Goal: Task Accomplishment & Management: Complete application form

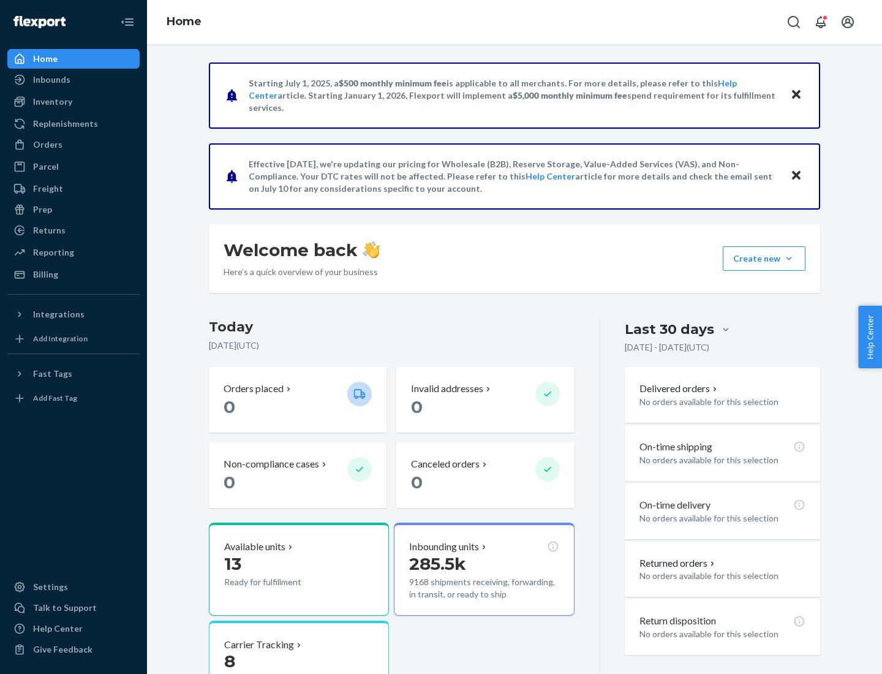
click at [789, 259] on button "Create new Create new inbound Create new order Create new product" at bounding box center [764, 258] width 83 height 25
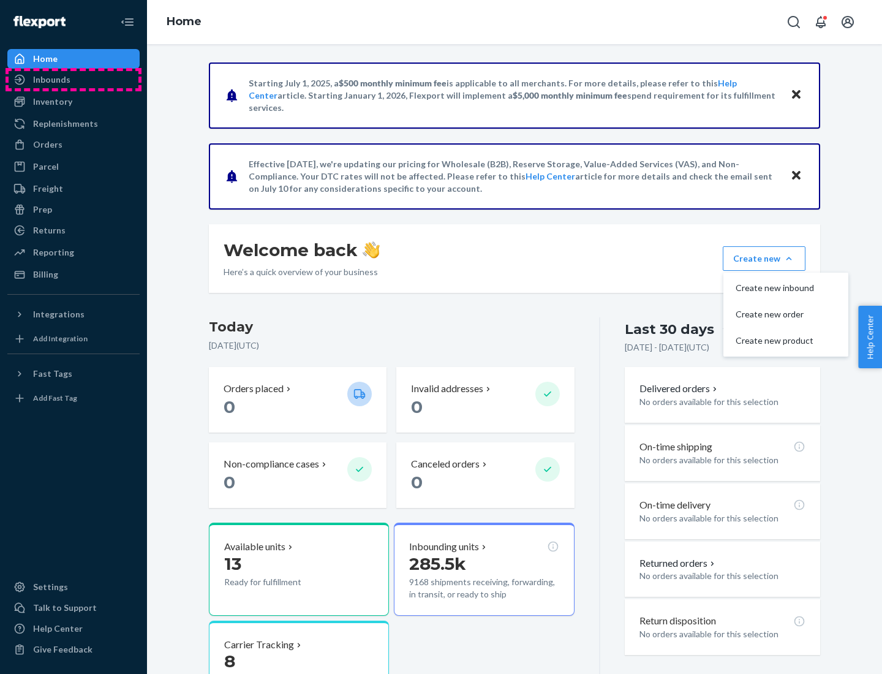
click at [74, 80] on div "Inbounds" at bounding box center [74, 79] width 130 height 17
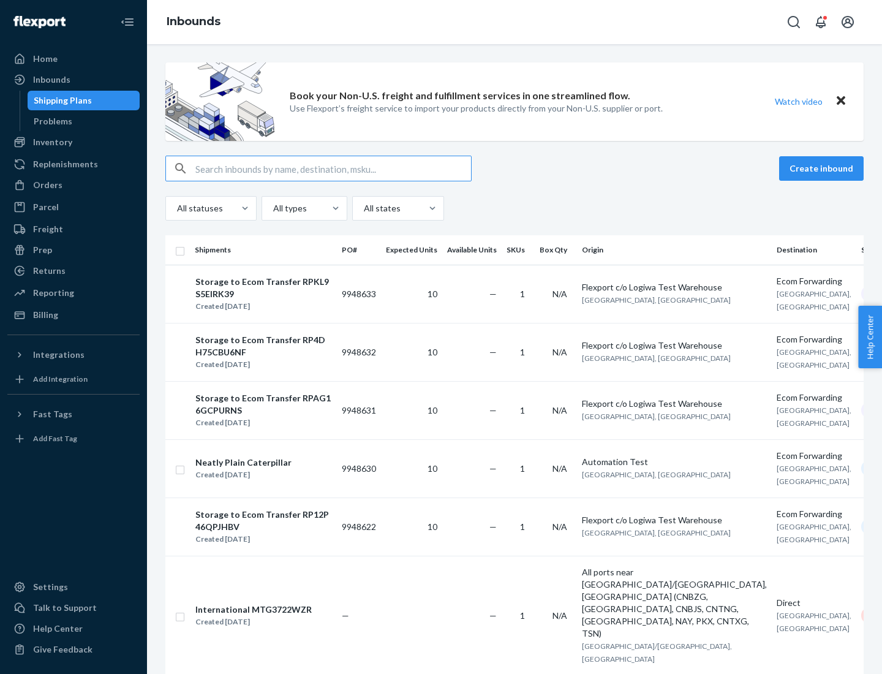
click at [824, 169] on button "Create inbound" at bounding box center [821, 168] width 85 height 25
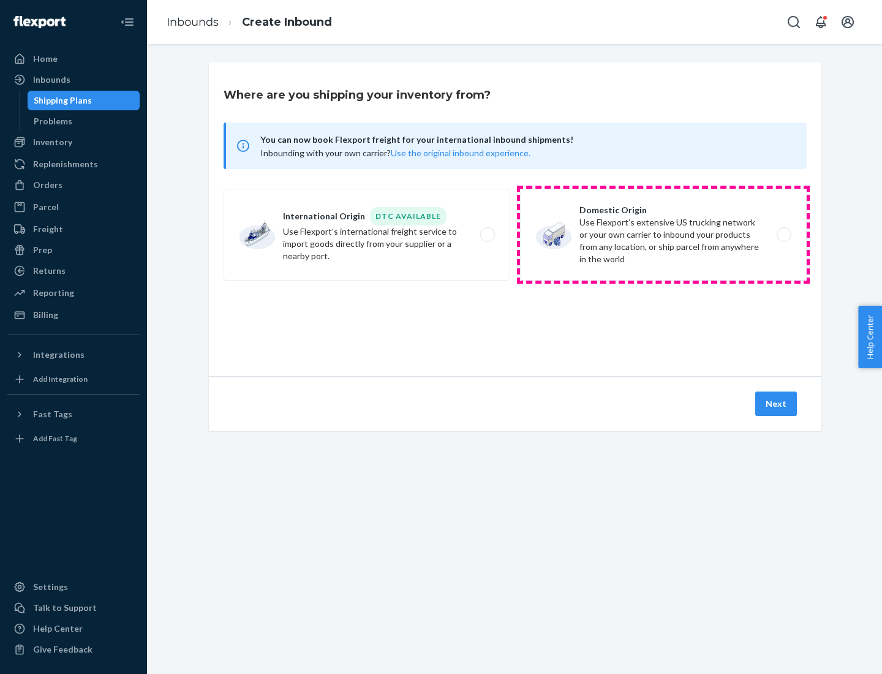
click at [664, 235] on label "Domestic Origin Use Flexport’s extensive US trucking network or your own carrie…" at bounding box center [663, 235] width 287 height 92
click at [784, 235] on input "Domestic Origin Use Flexport’s extensive US trucking network or your own carrie…" at bounding box center [788, 235] width 8 height 8
radio input "true"
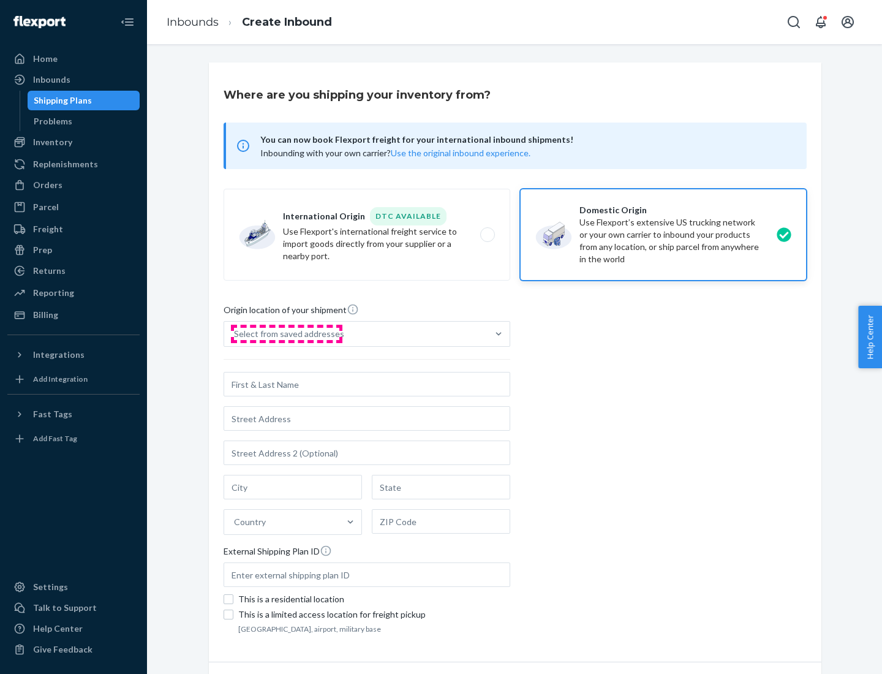
click at [286, 334] on div "Select from saved addresses" at bounding box center [289, 334] width 110 height 12
click at [235, 334] on input "Select from saved addresses" at bounding box center [234, 334] width 1 height 12
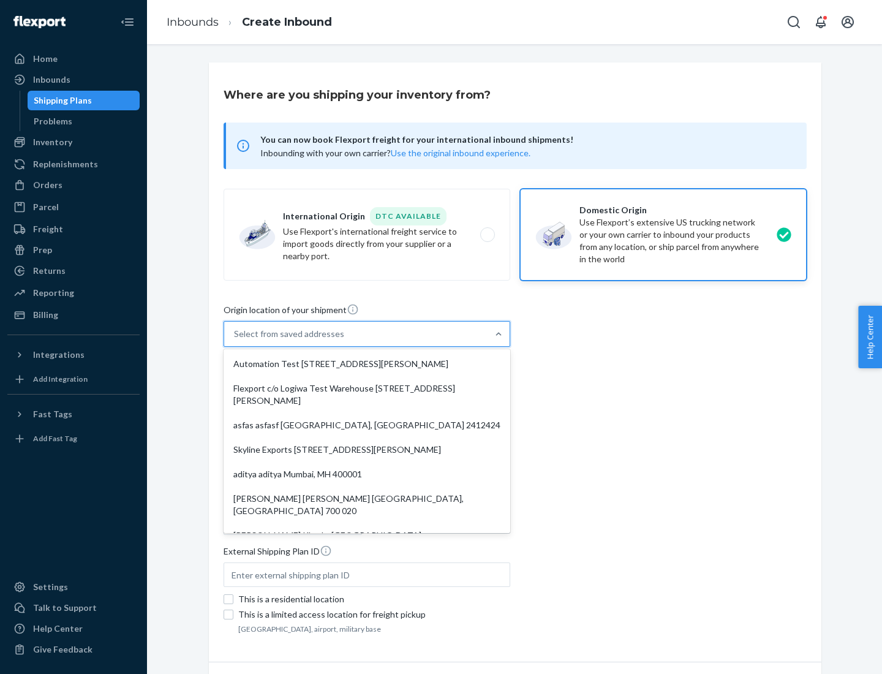
scroll to position [5, 0]
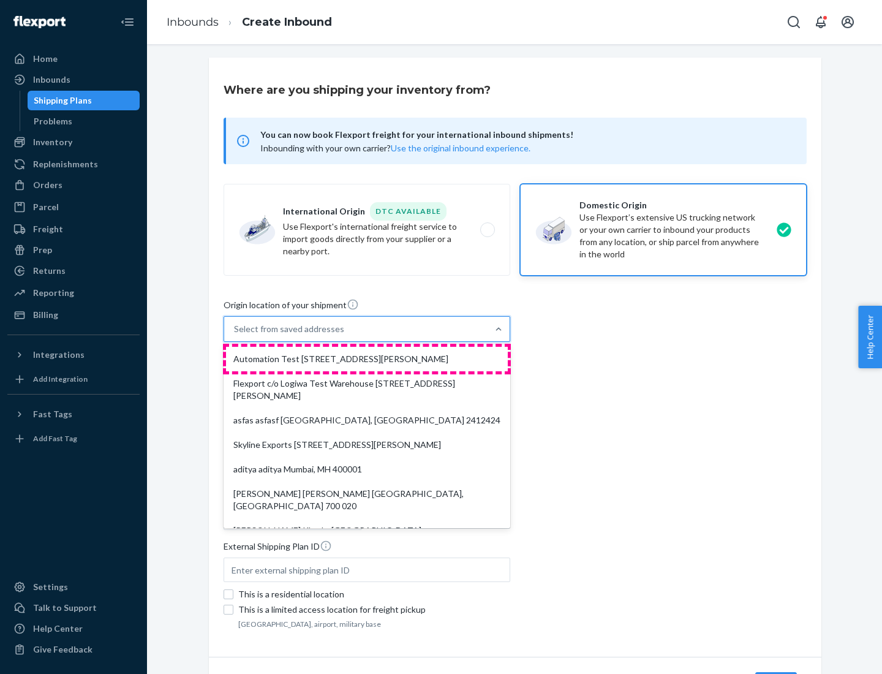
click at [367, 359] on div "Automation Test [STREET_ADDRESS][PERSON_NAME]" at bounding box center [367, 359] width 282 height 25
click at [235, 335] on input "option Automation Test [STREET_ADDRESS][PERSON_NAME]. 9 results available. Use …" at bounding box center [234, 329] width 1 height 12
type input "Automation Test"
type input "9th Floor"
type input "[GEOGRAPHIC_DATA]"
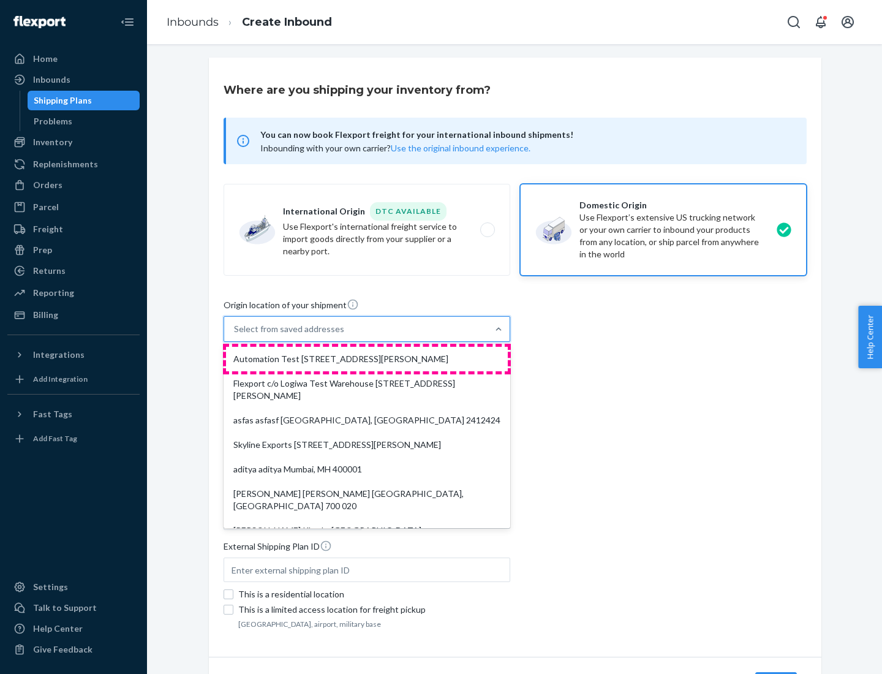
type input "CA"
type input "94104"
type input "[STREET_ADDRESS][PERSON_NAME]"
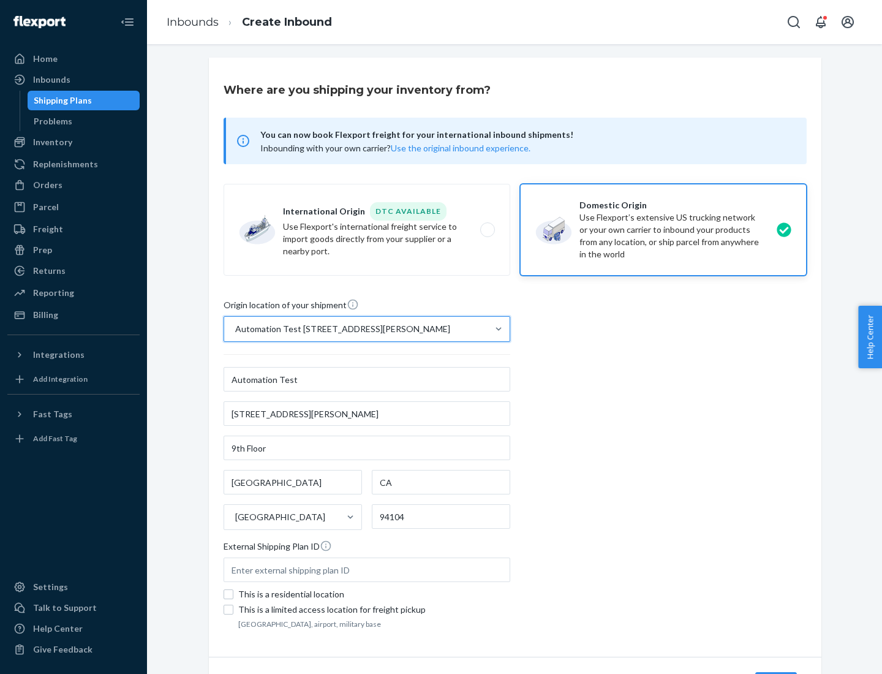
scroll to position [72, 0]
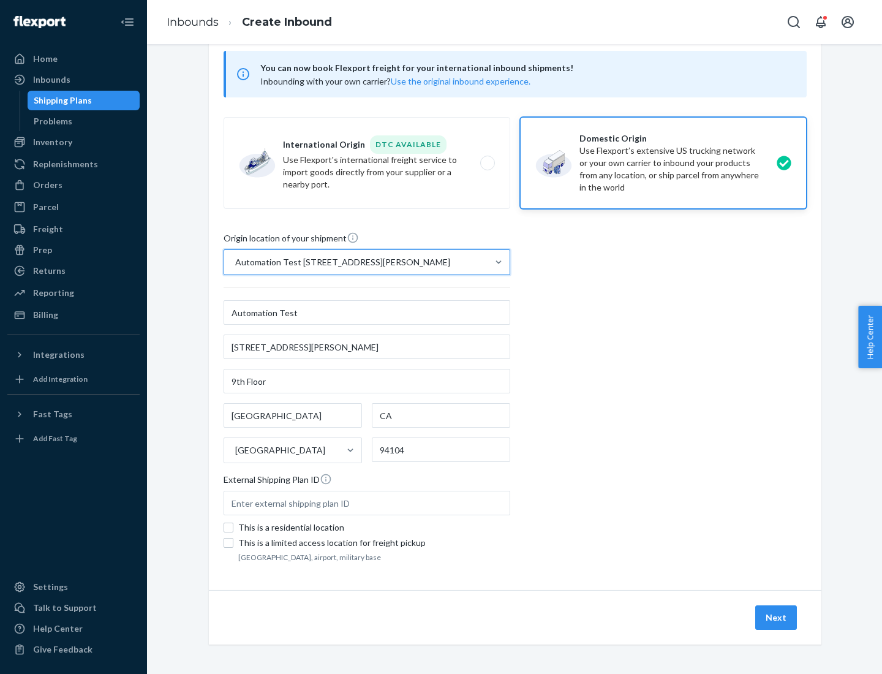
click at [777, 618] on button "Next" at bounding box center [777, 617] width 42 height 25
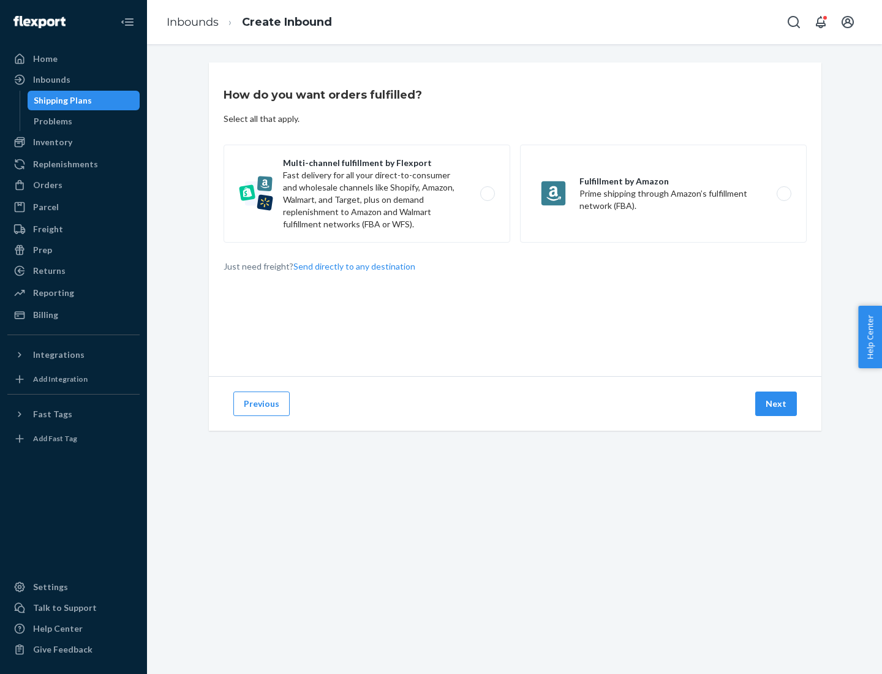
click at [367, 194] on label "Multi-channel fulfillment by Flexport Fast delivery for all your direct-to-cons…" at bounding box center [367, 194] width 287 height 98
click at [487, 194] on input "Multi-channel fulfillment by Flexport Fast delivery for all your direct-to-cons…" at bounding box center [491, 194] width 8 height 8
radio input "true"
click at [777, 404] on button "Next" at bounding box center [777, 404] width 42 height 25
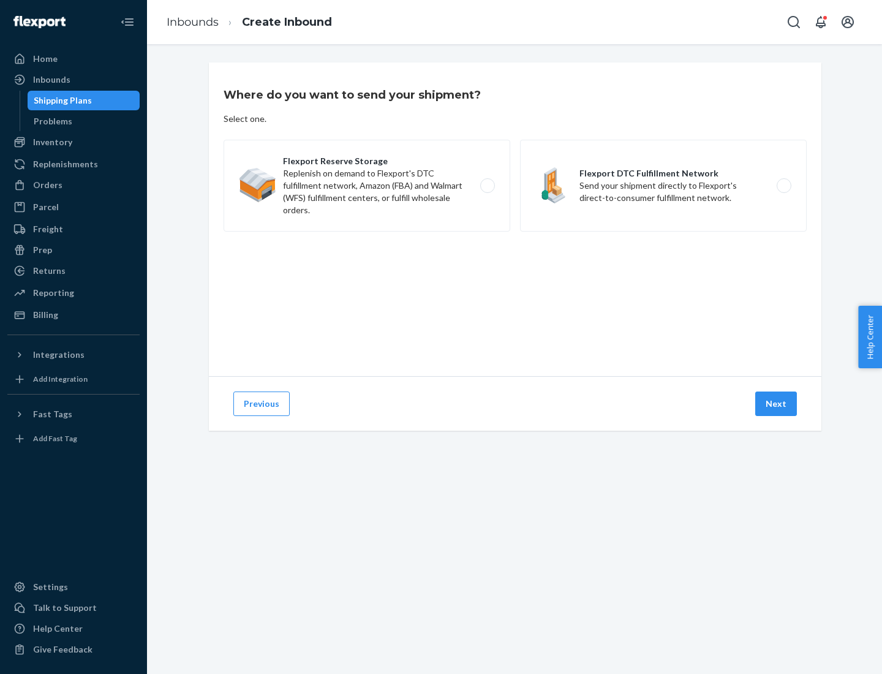
click at [664, 186] on label "Flexport DTC Fulfillment Network Send your shipment directly to Flexport's dire…" at bounding box center [663, 186] width 287 height 92
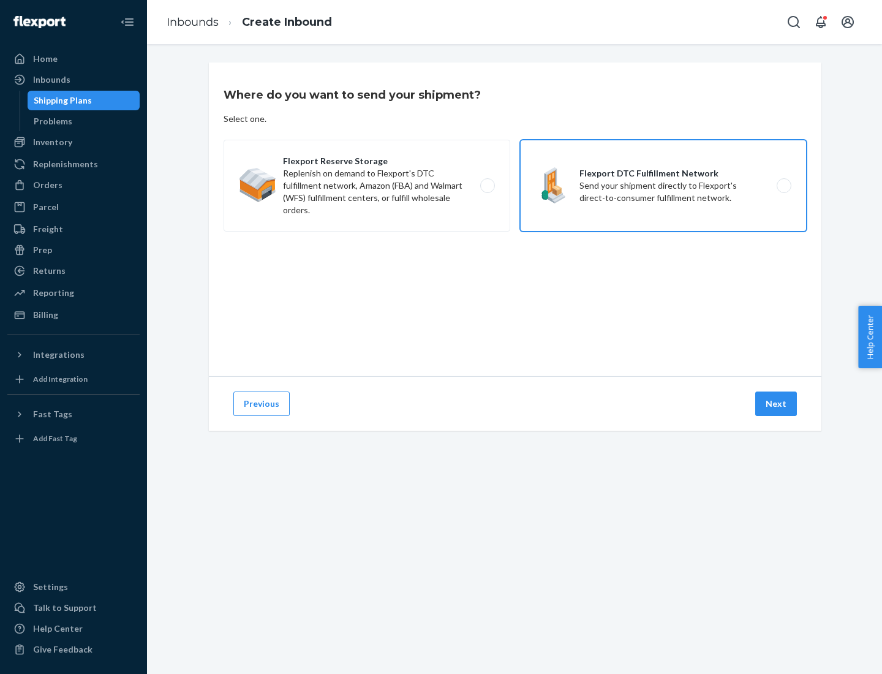
click at [784, 186] on input "Flexport DTC Fulfillment Network Send your shipment directly to Flexport's dire…" at bounding box center [788, 186] width 8 height 8
radio input "true"
click at [777, 404] on button "Next" at bounding box center [777, 404] width 42 height 25
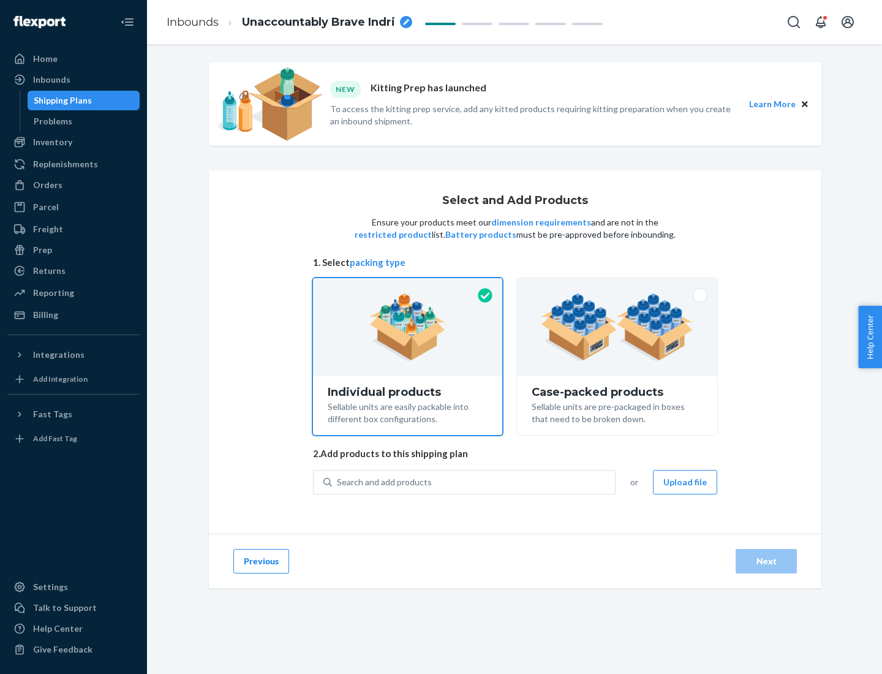
click at [618, 327] on img at bounding box center [617, 327] width 153 height 67
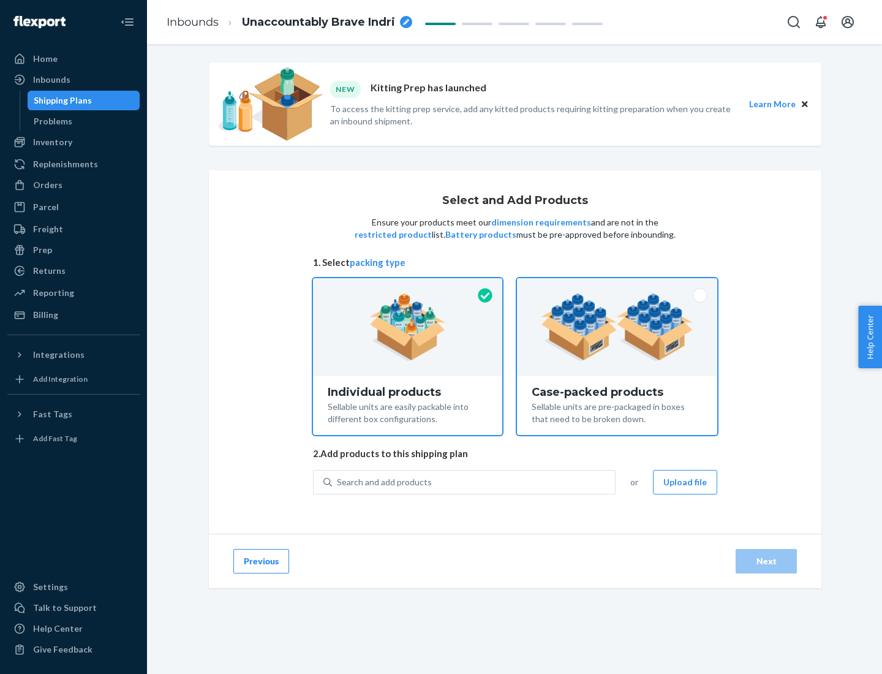
click at [618, 286] on input "Case-packed products Sellable units are pre-packaged in boxes that need to be b…" at bounding box center [617, 282] width 8 height 8
radio input "true"
radio input "false"
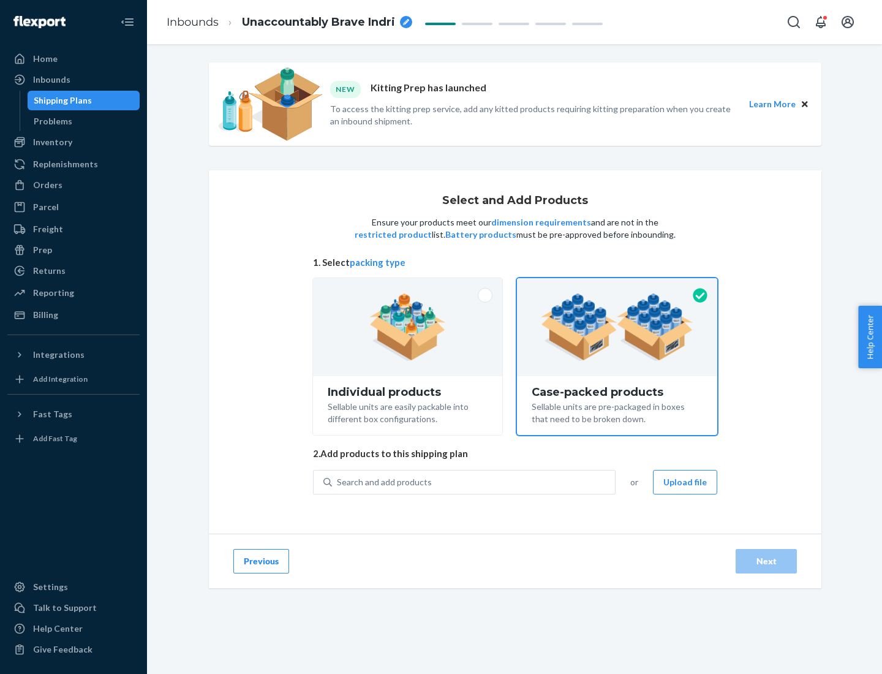
click at [474, 482] on div "Search and add products" at bounding box center [473, 482] width 283 height 22
click at [338, 482] on input "Search and add products" at bounding box center [337, 482] width 1 height 12
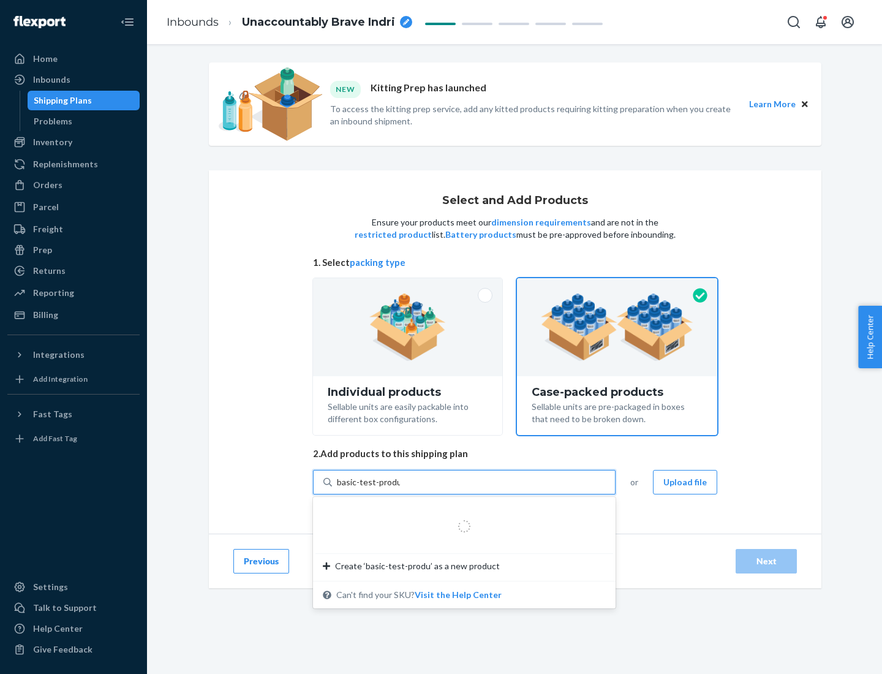
type input "basic-test-product-1"
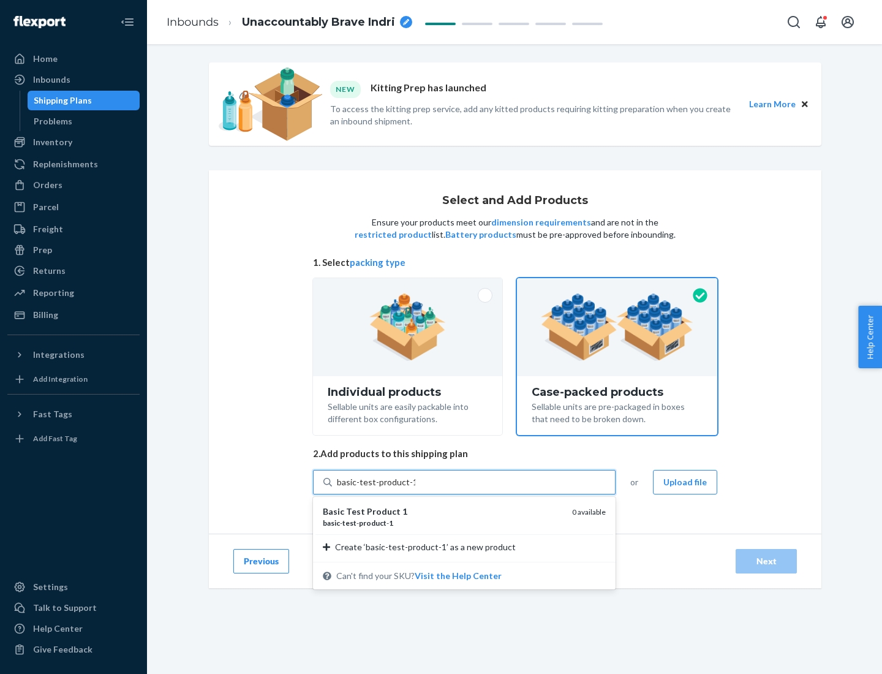
click at [443, 523] on div "basic - test - product - 1" at bounding box center [443, 523] width 240 height 10
click at [415, 488] on input "basic-test-product-1" at bounding box center [376, 482] width 78 height 12
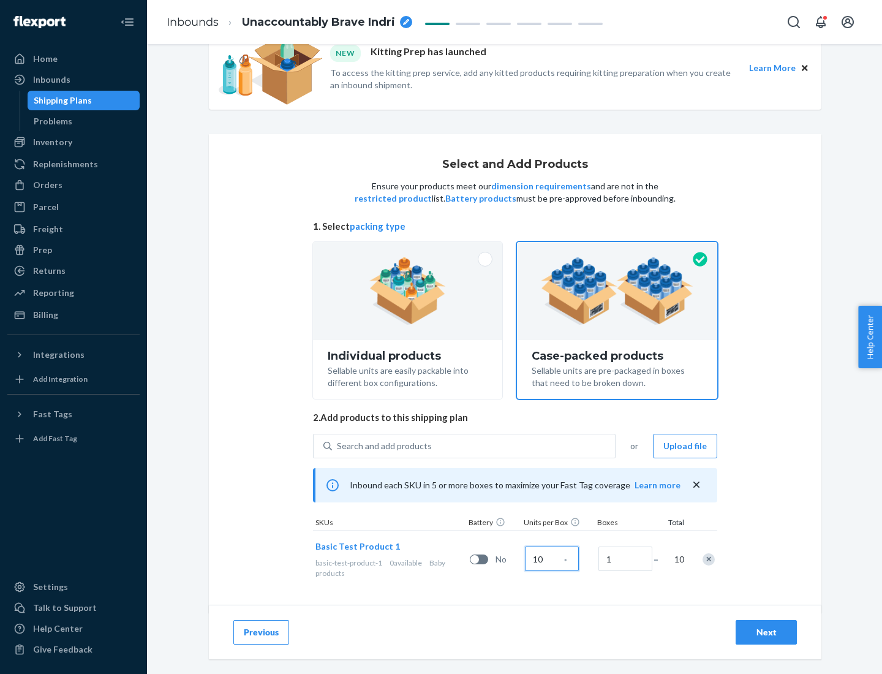
scroll to position [44, 0]
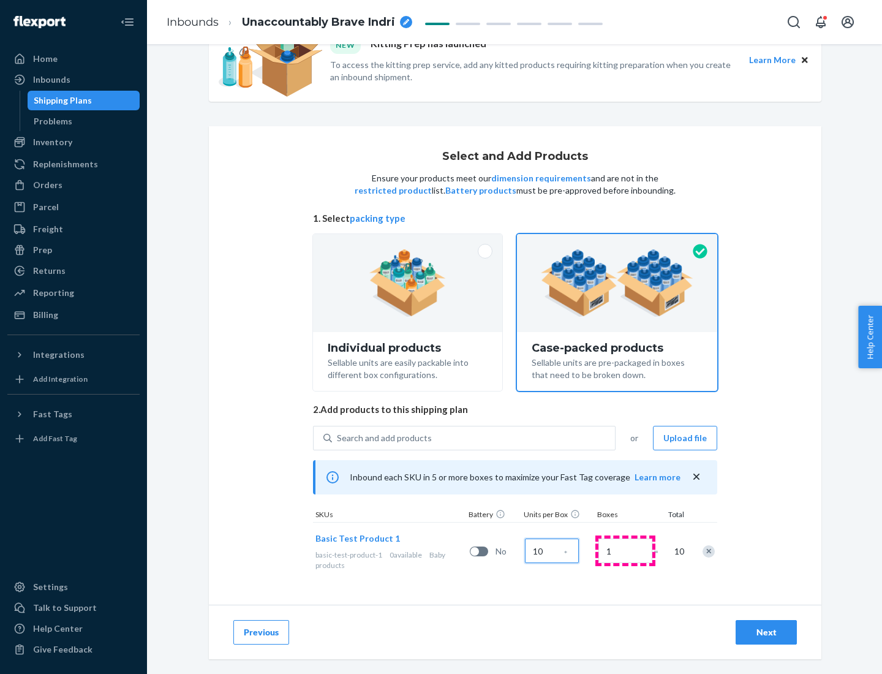
type input "10"
type input "7"
click at [767, 632] on div "Next" at bounding box center [766, 632] width 40 height 12
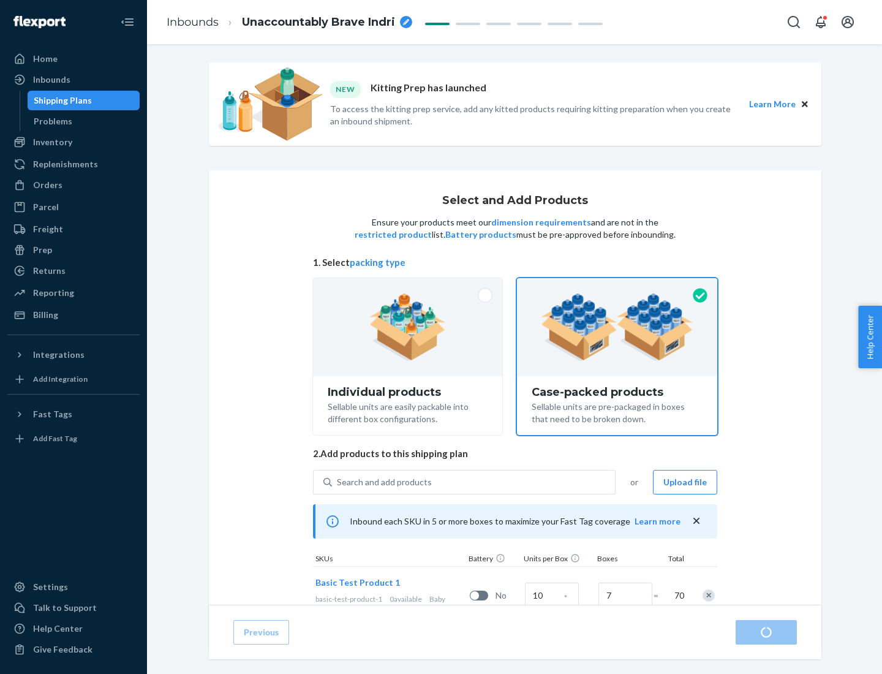
radio input "true"
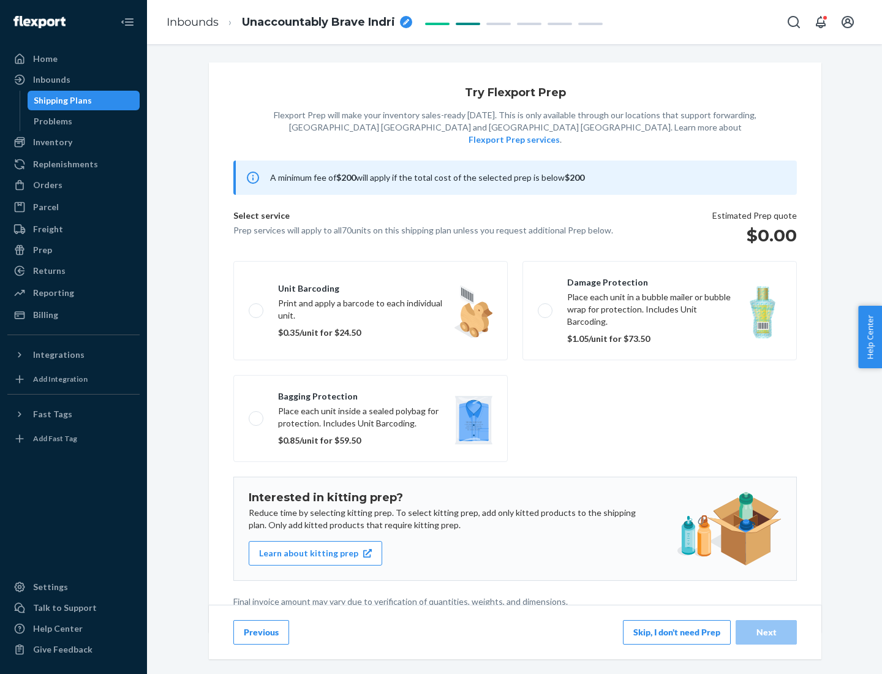
scroll to position [3, 0]
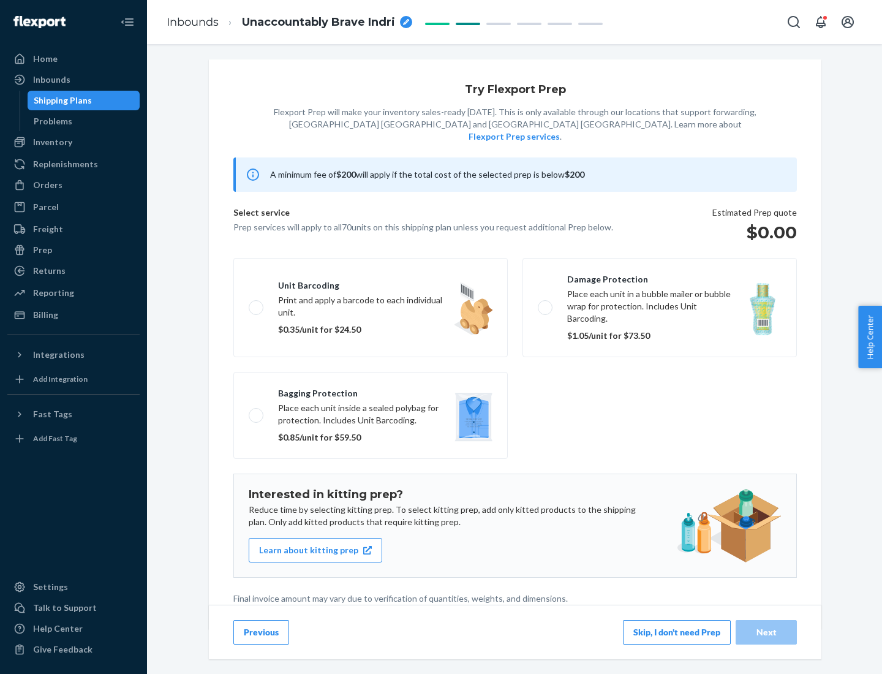
click at [371, 390] on label "Bagging protection Place each unit inside a sealed polybag for protection. Incl…" at bounding box center [370, 415] width 275 height 87
click at [257, 411] on input "Bagging protection Place each unit inside a sealed polybag for protection. Incl…" at bounding box center [253, 415] width 8 height 8
checkbox input "true"
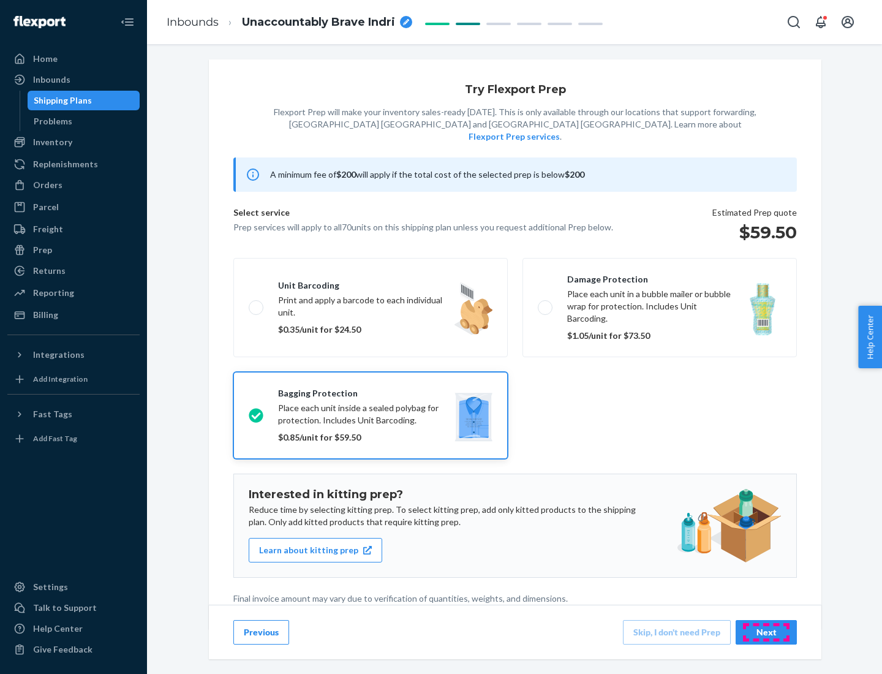
click at [767, 632] on div "Next" at bounding box center [766, 632] width 40 height 12
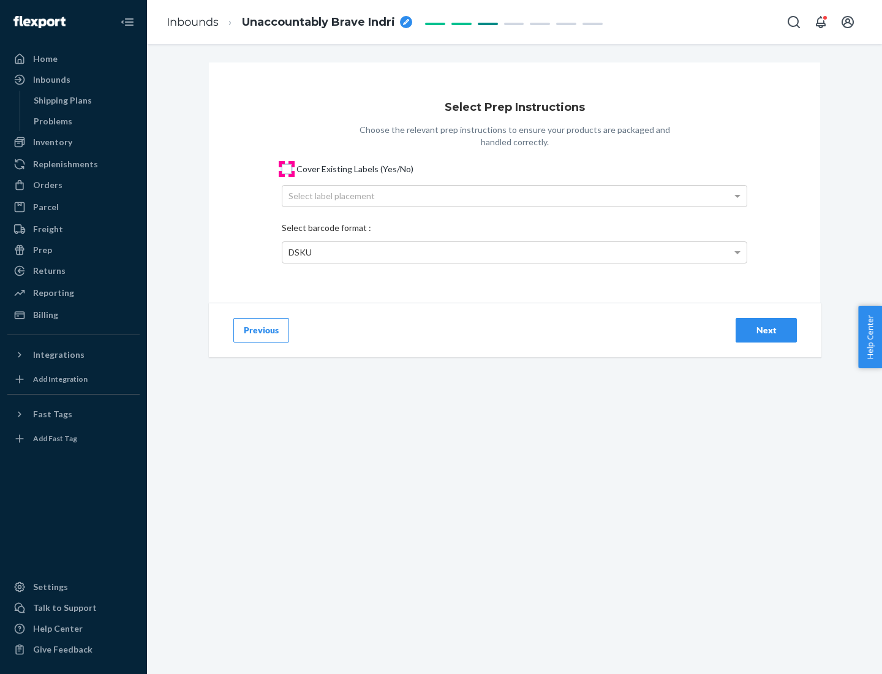
click at [287, 169] on input "Cover Existing Labels (Yes/No)" at bounding box center [287, 169] width 10 height 10
checkbox input "true"
click at [515, 195] on div "Select label placement" at bounding box center [514, 196] width 464 height 21
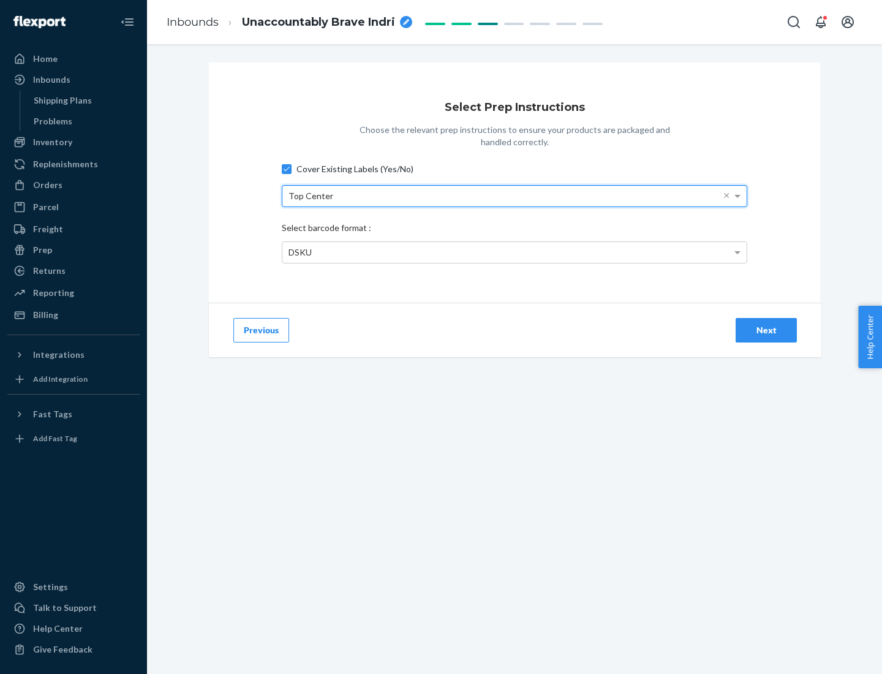
click at [515, 252] on div "DSKU" at bounding box center [514, 252] width 464 height 21
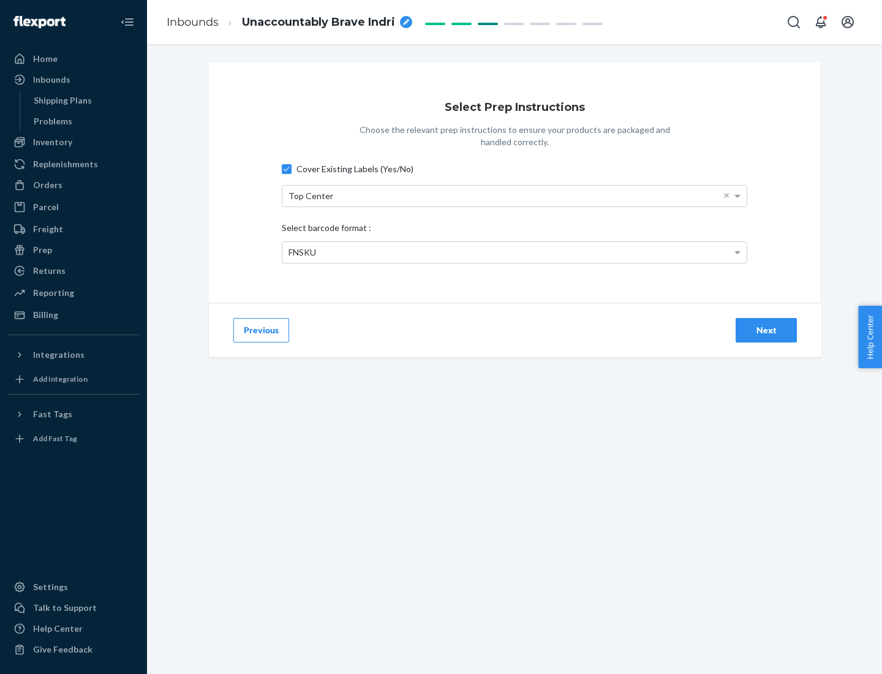
click at [767, 330] on div "Next" at bounding box center [766, 330] width 40 height 12
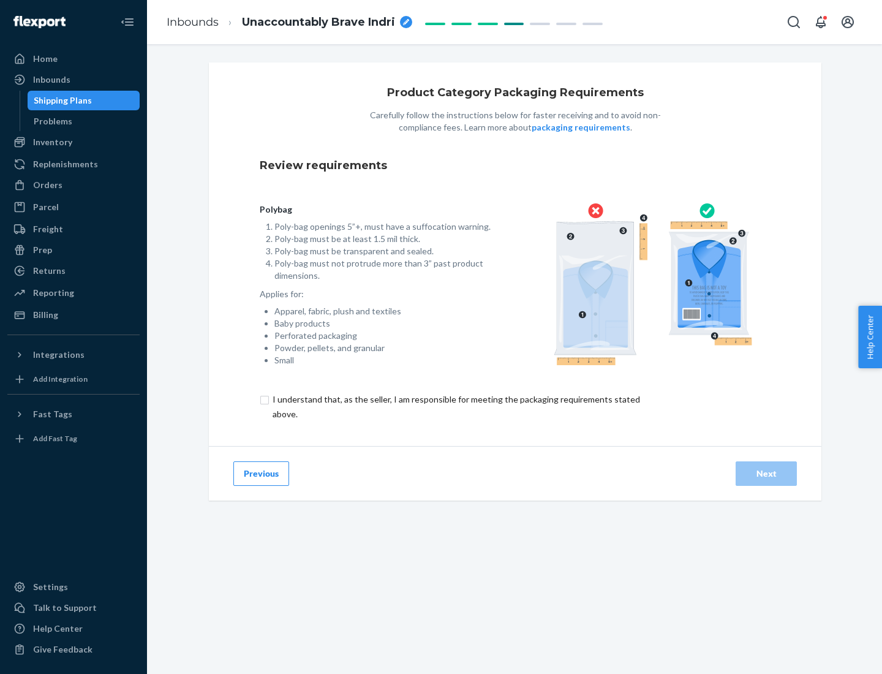
click at [455, 406] on input "checkbox" at bounding box center [463, 406] width 407 height 29
checkbox input "true"
click at [767, 473] on div "Next" at bounding box center [766, 474] width 40 height 12
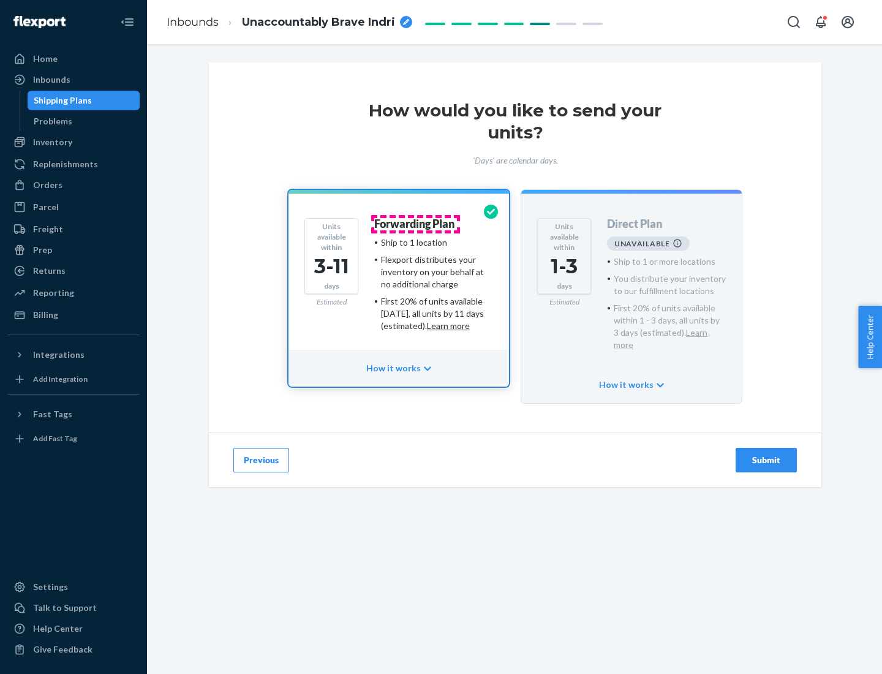
click at [415, 224] on h4 "Forwarding Plan" at bounding box center [414, 224] width 80 height 12
click at [767, 454] on div "Submit" at bounding box center [766, 460] width 40 height 12
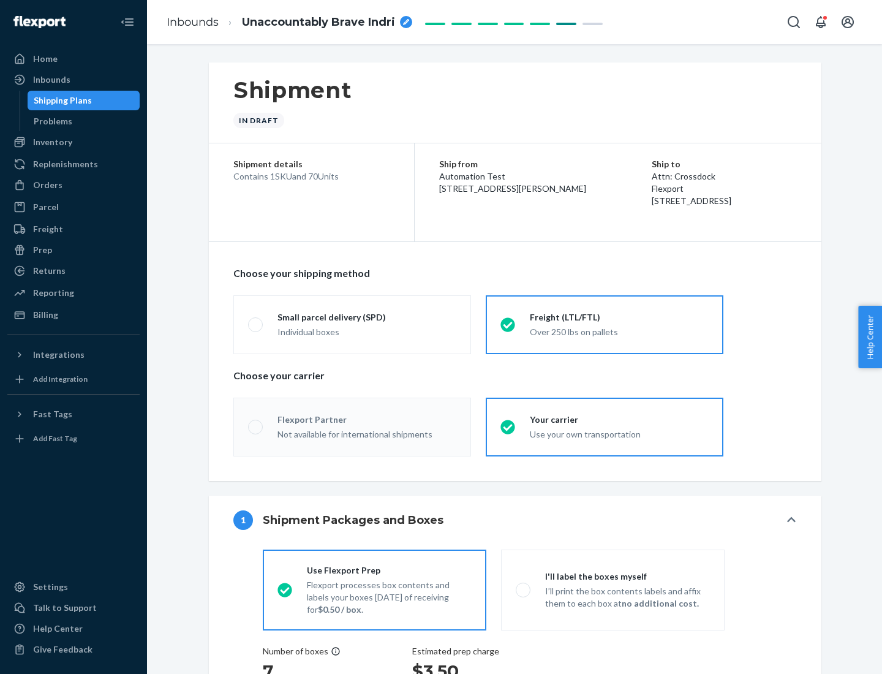
radio input "true"
radio input "false"
radio input "true"
radio input "false"
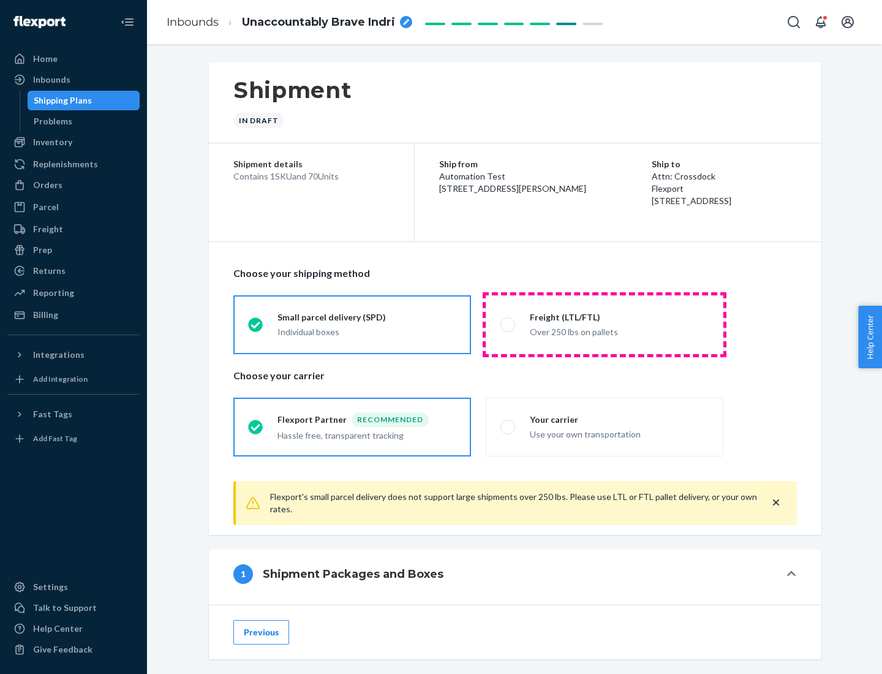
click at [605, 324] on div "Over 250 lbs on pallets" at bounding box center [619, 331] width 179 height 15
click at [509, 324] on input "Freight (LTL/FTL) Over 250 lbs on pallets" at bounding box center [505, 324] width 8 height 8
radio input "true"
radio input "false"
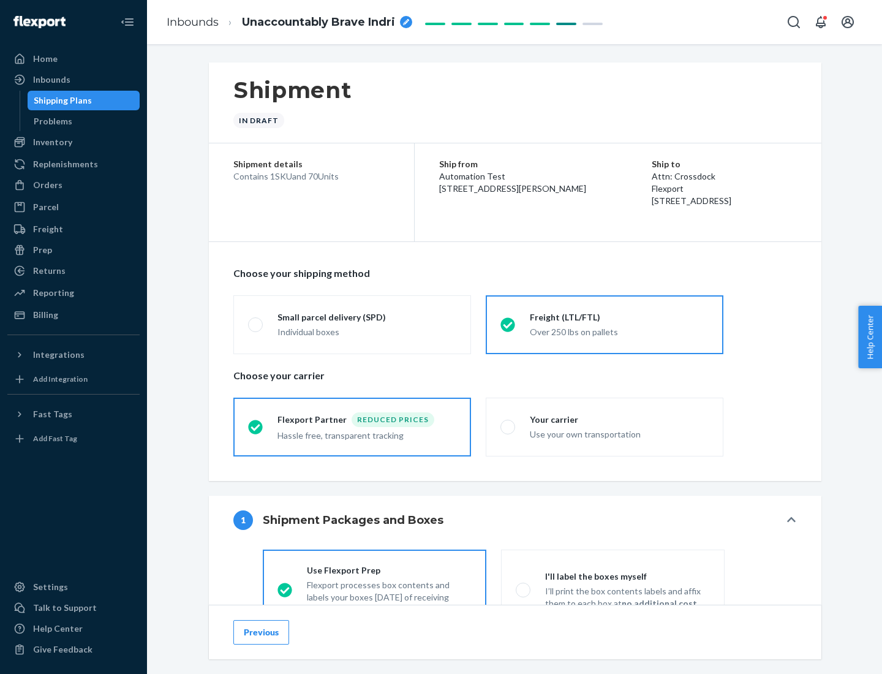
scroll to position [68, 0]
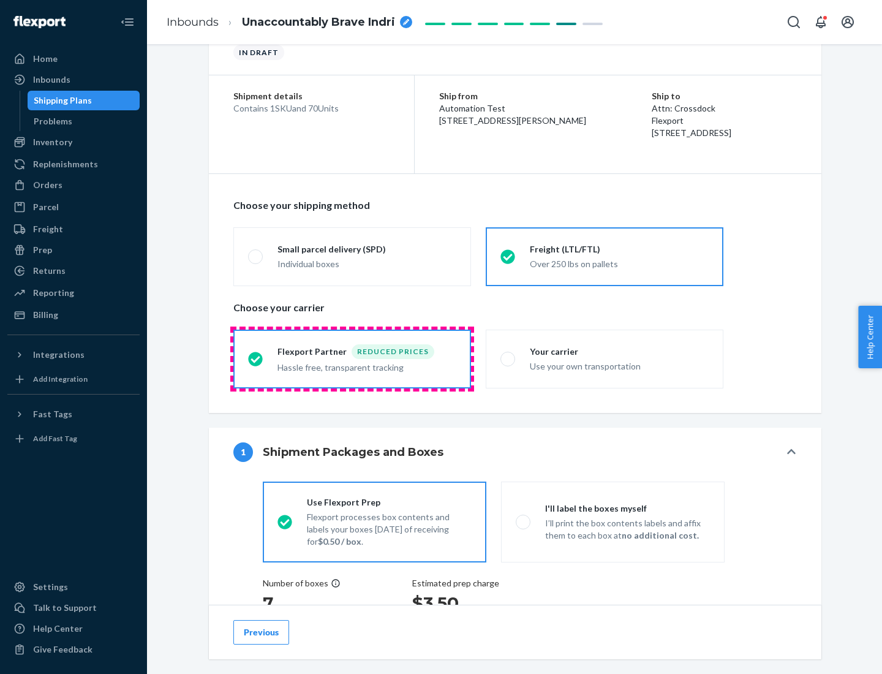
click at [352, 359] on div "Hassle free, transparent tracking" at bounding box center [367, 366] width 179 height 15
click at [256, 358] on input "Flexport Partner Reduced prices Hassle free, transparent tracking" at bounding box center [252, 359] width 8 height 8
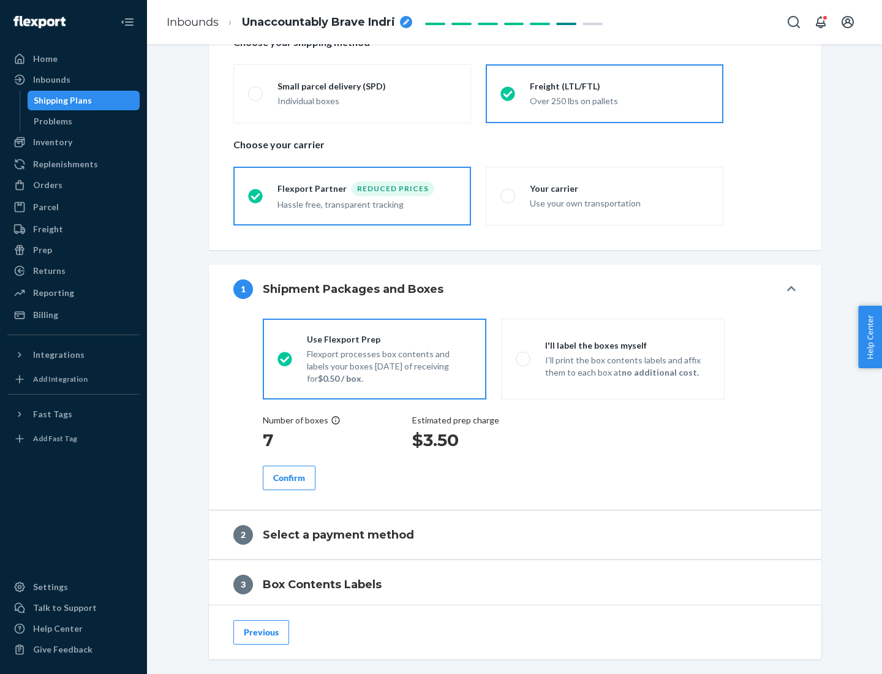
click at [613, 358] on p "I’ll print the box contents labels and affix them to each box at no additional …" at bounding box center [627, 366] width 165 height 25
click at [524, 358] on input "I'll label the boxes myself I’ll print the box contents labels and affix them t…" at bounding box center [520, 359] width 8 height 8
radio input "true"
radio input "false"
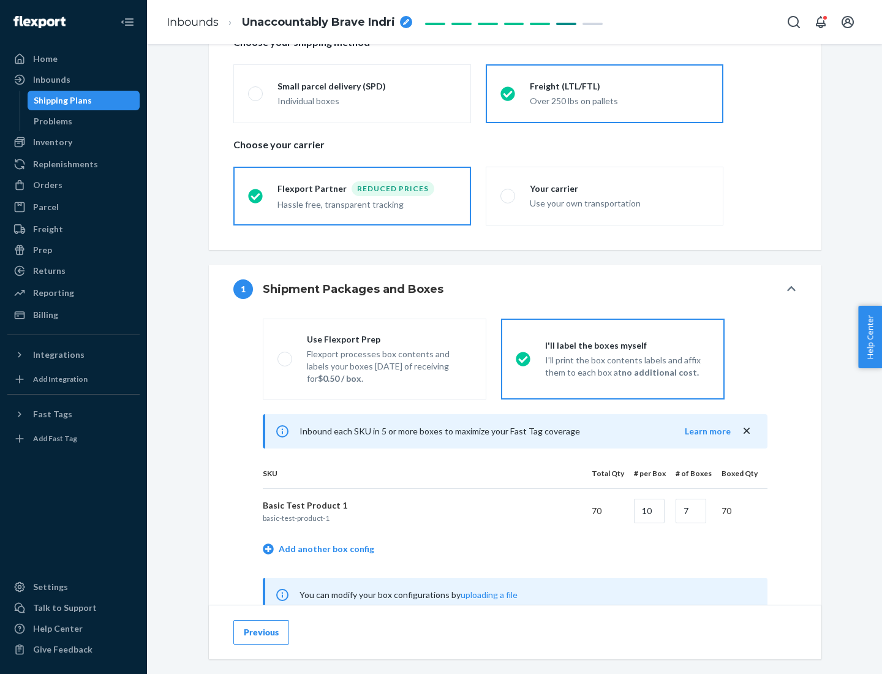
scroll to position [383, 0]
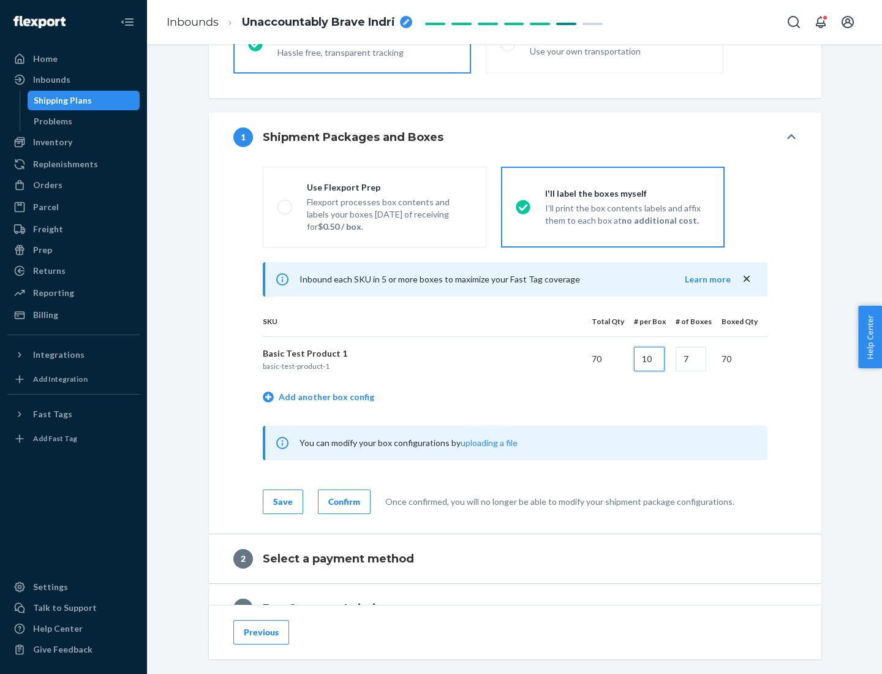
type input "10"
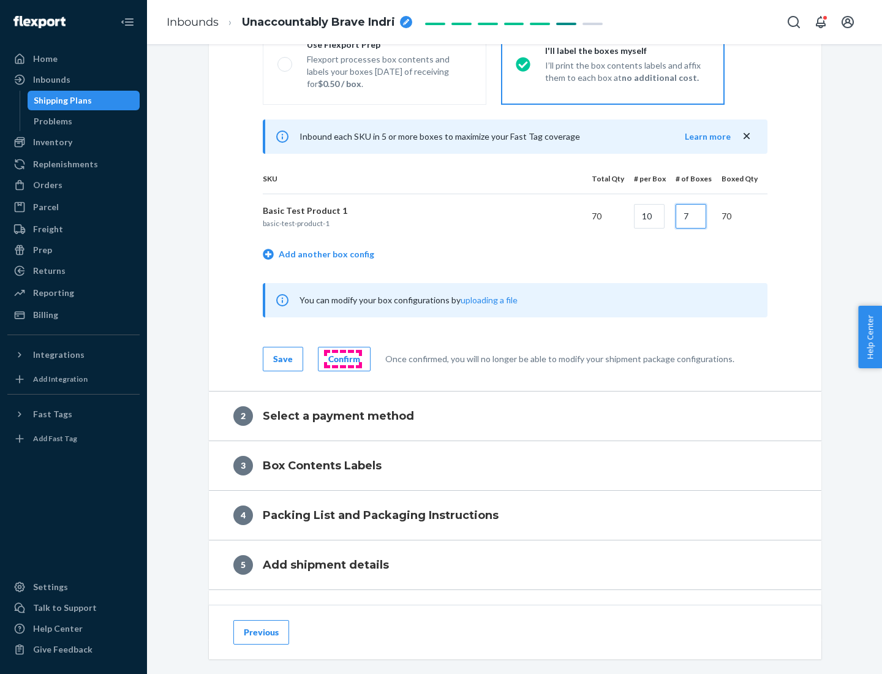
type input "7"
click at [343, 358] on div "Confirm" at bounding box center [344, 359] width 32 height 12
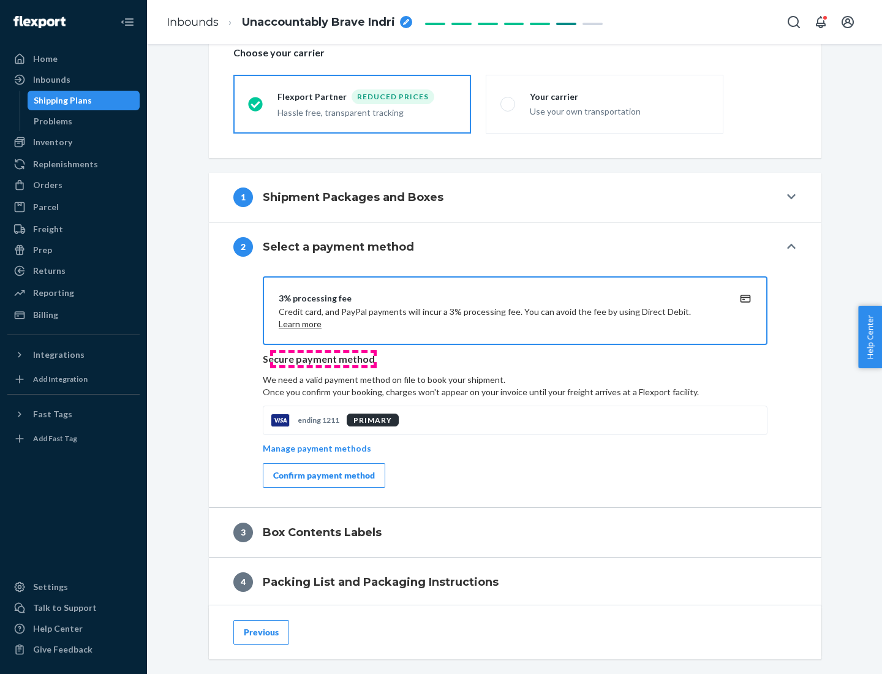
scroll to position [439, 0]
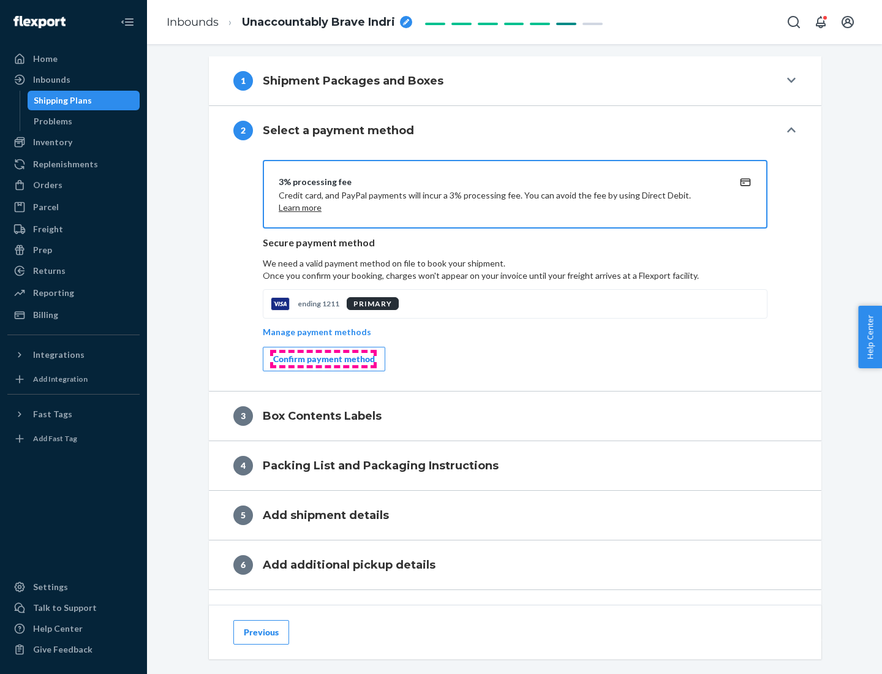
click at [323, 359] on div "Confirm payment method" at bounding box center [324, 359] width 102 height 12
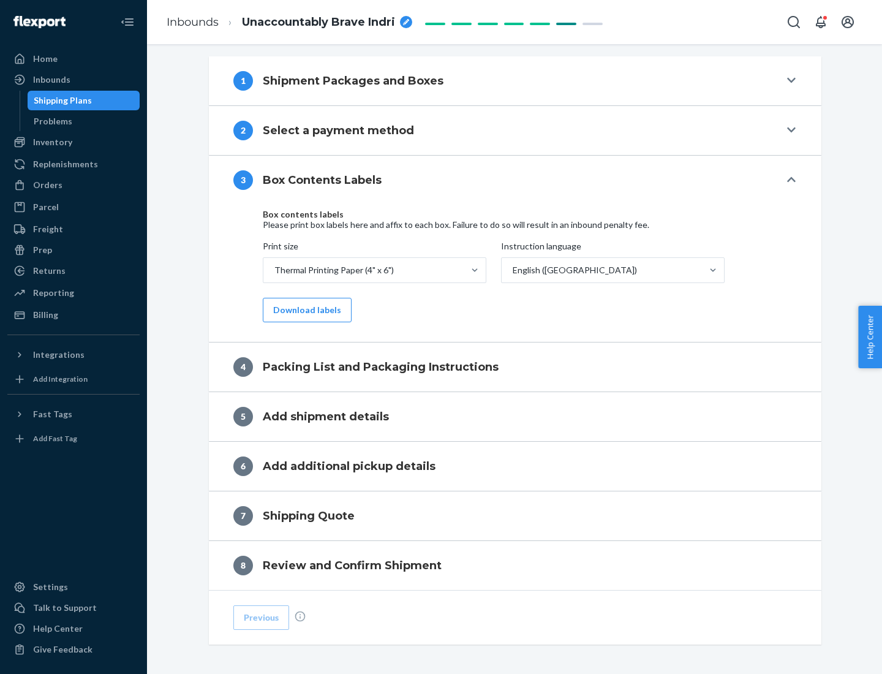
scroll to position [390, 0]
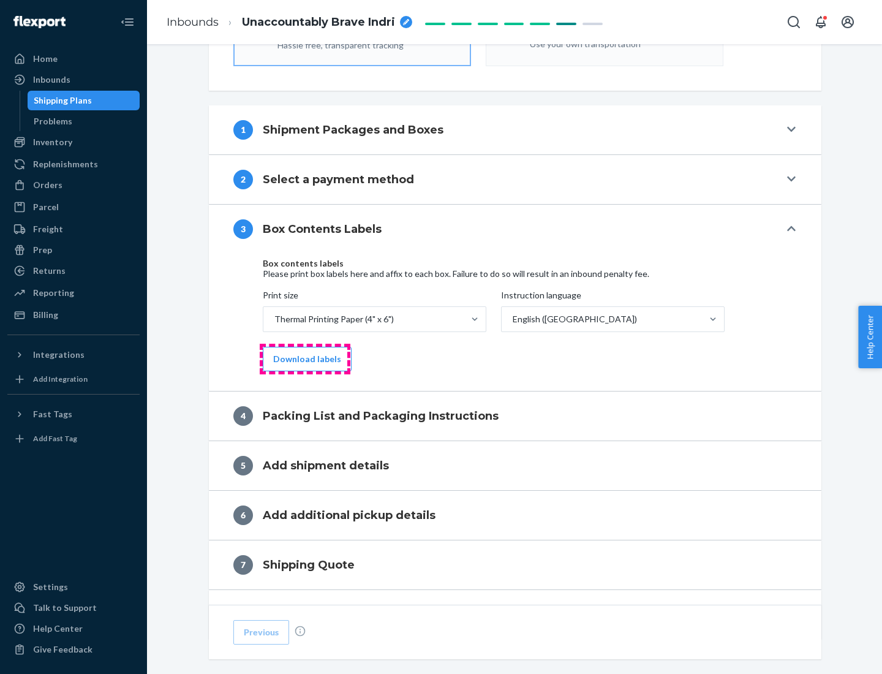
click at [305, 359] on button "Download labels" at bounding box center [307, 359] width 89 height 25
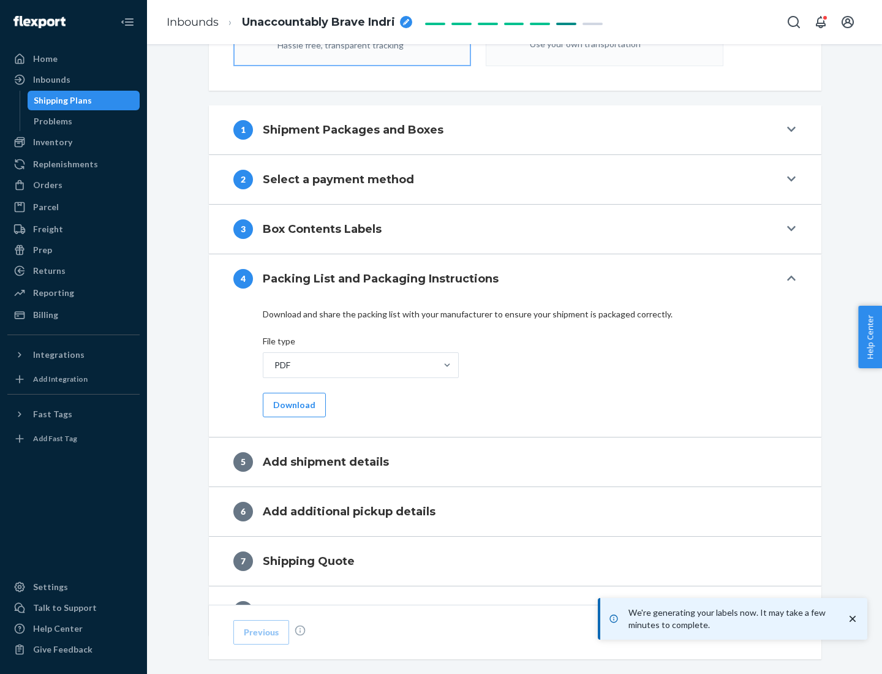
scroll to position [436, 0]
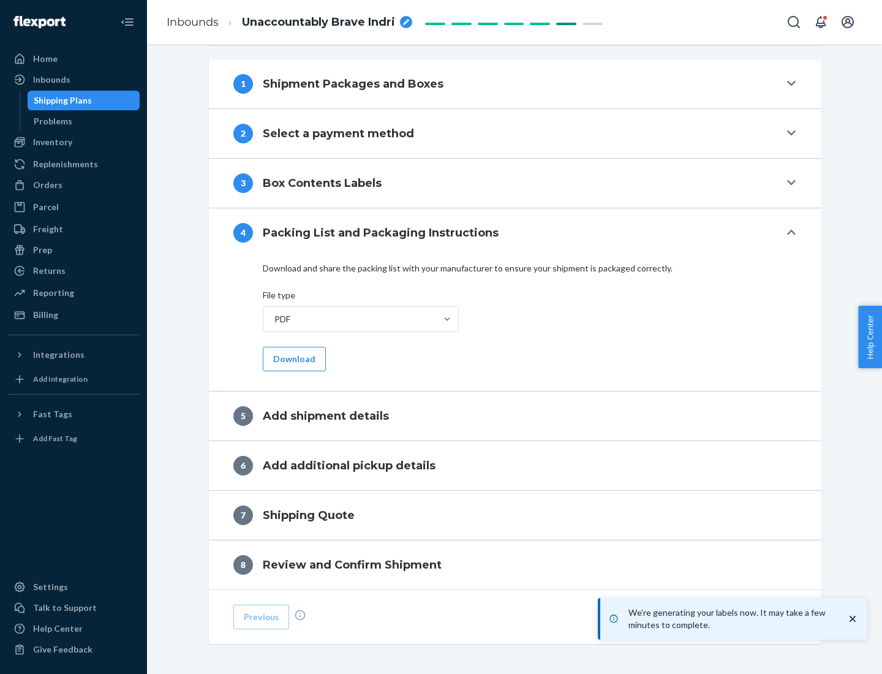
click at [293, 358] on button "Download" at bounding box center [294, 359] width 63 height 25
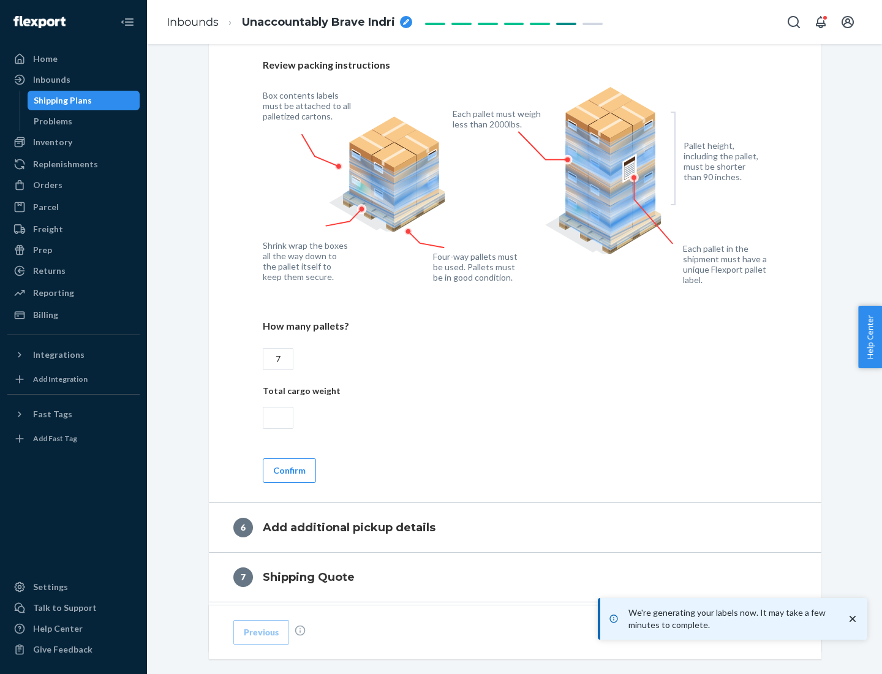
scroll to position [845, 0]
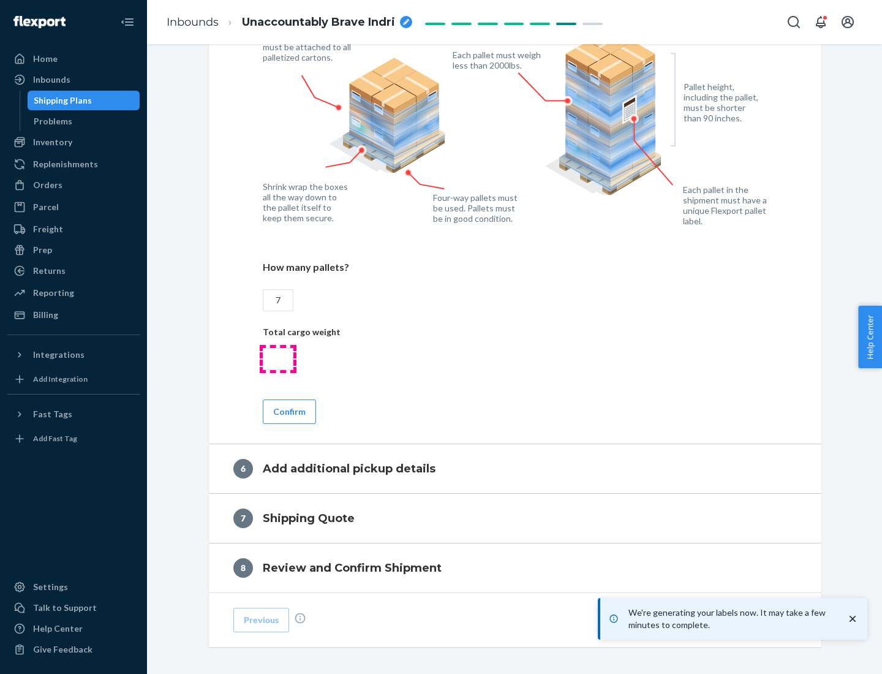
type input "7"
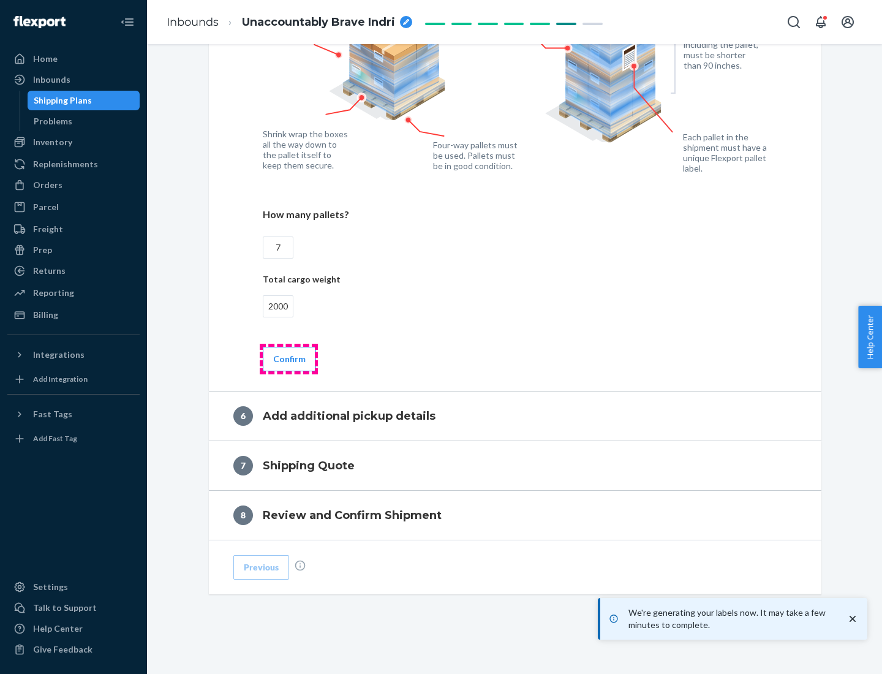
type input "2000"
click at [289, 358] on button "Confirm" at bounding box center [289, 359] width 53 height 25
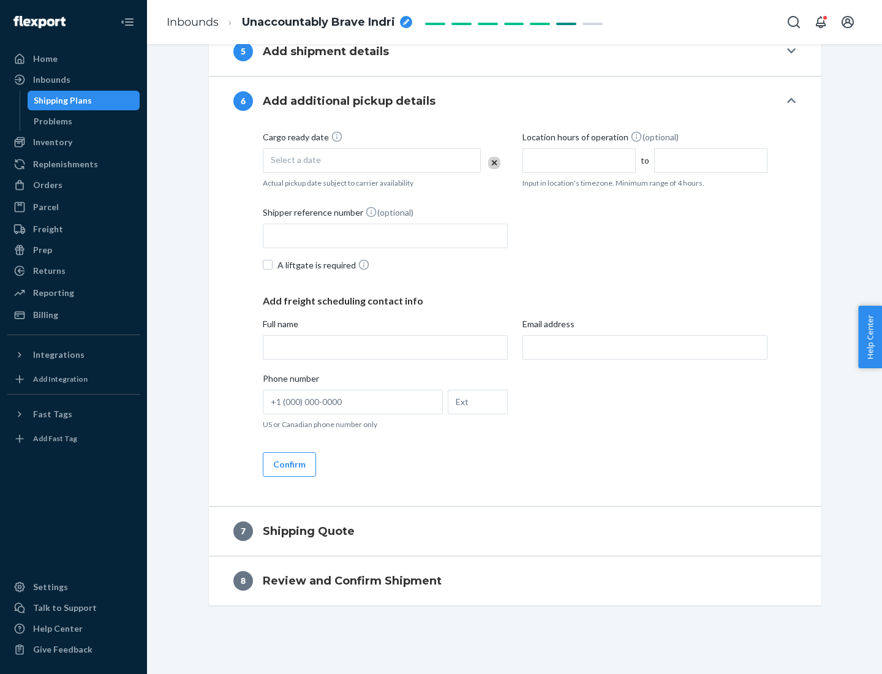
scroll to position [469, 0]
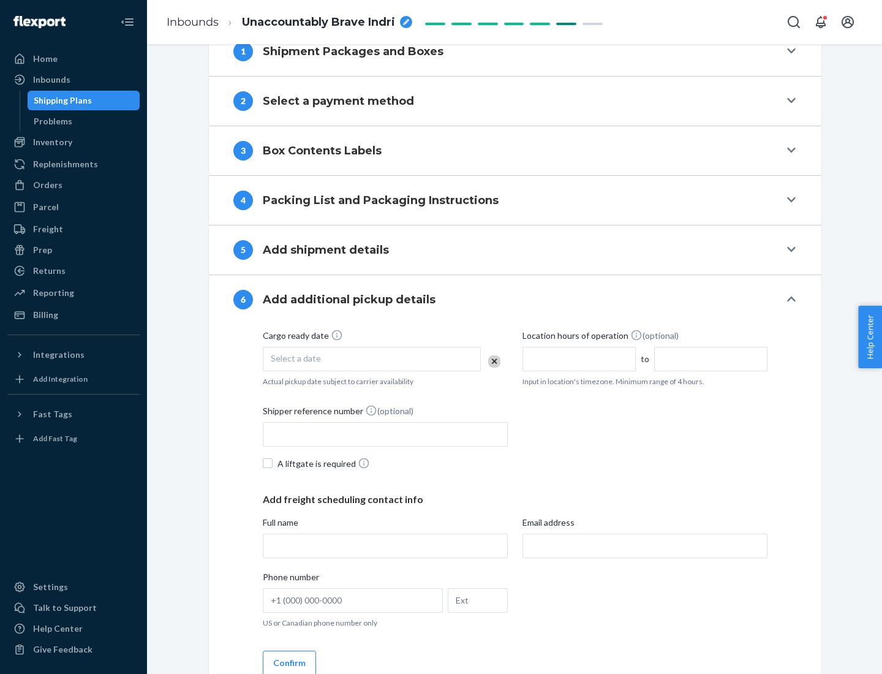
click at [372, 358] on div "Select a date" at bounding box center [372, 359] width 218 height 25
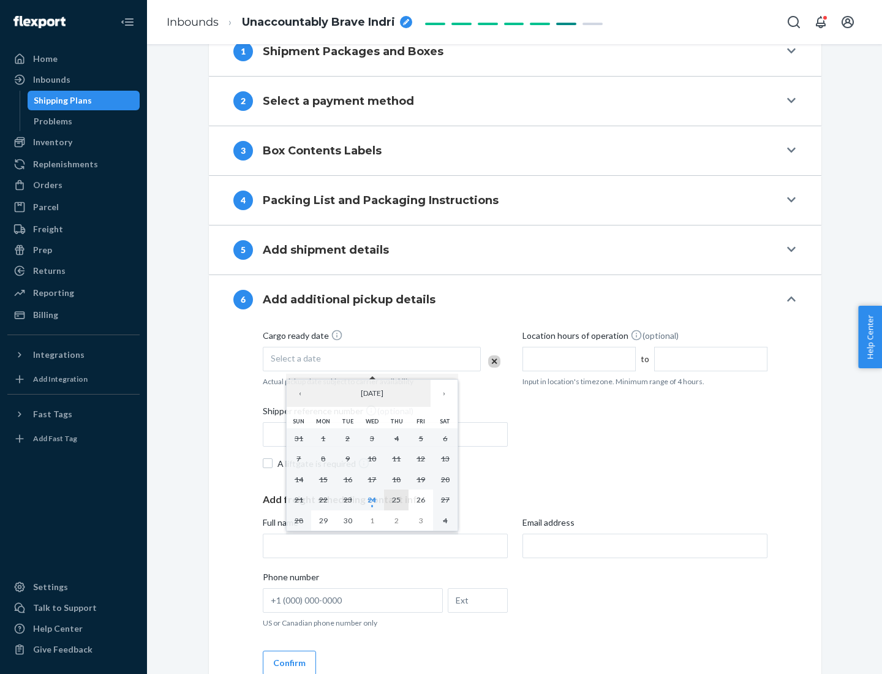
click at [396, 499] on abbr "25" at bounding box center [396, 499] width 9 height 9
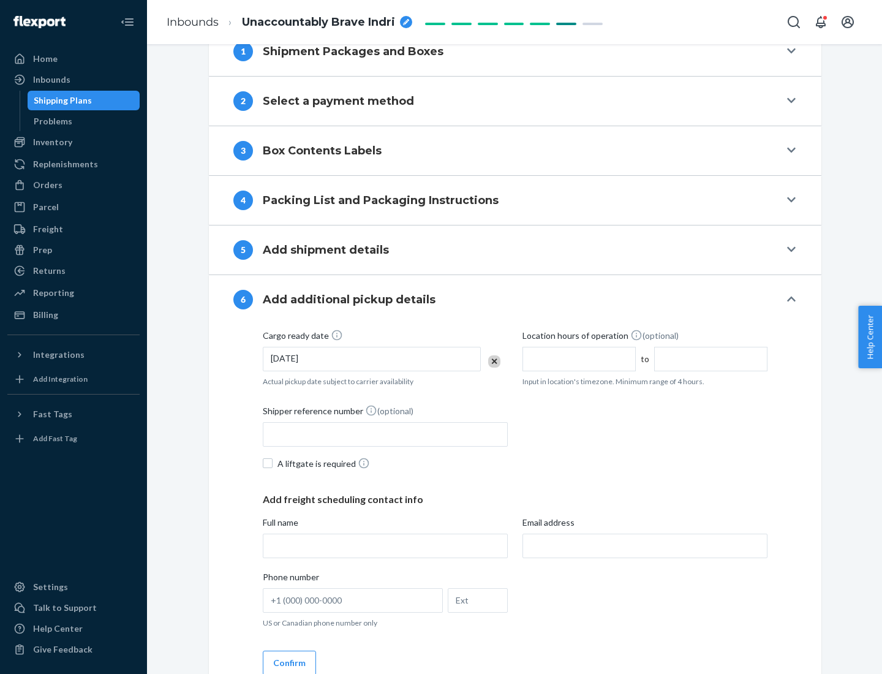
scroll to position [656, 0]
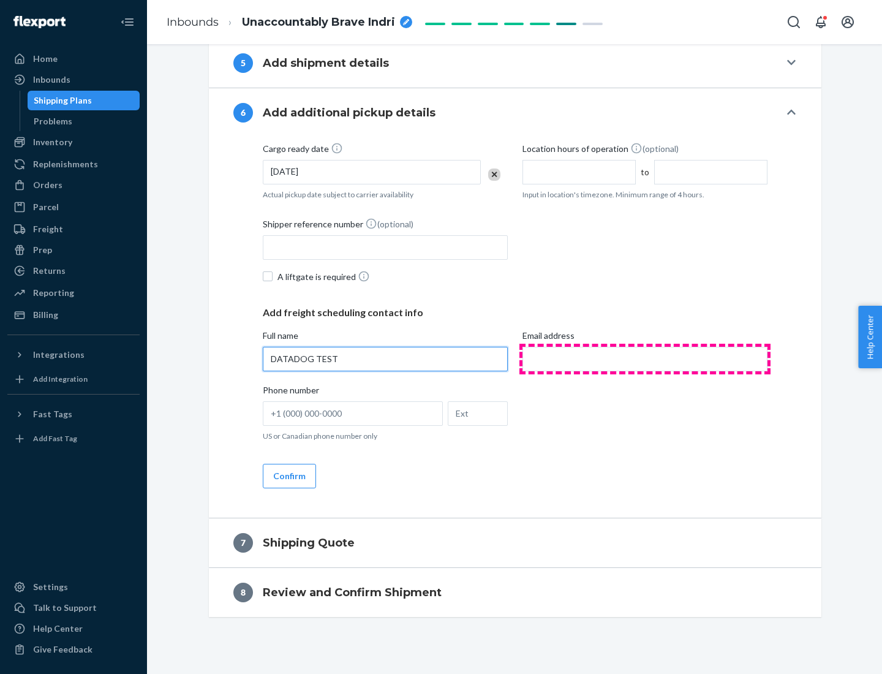
type input "DATADOG TEST"
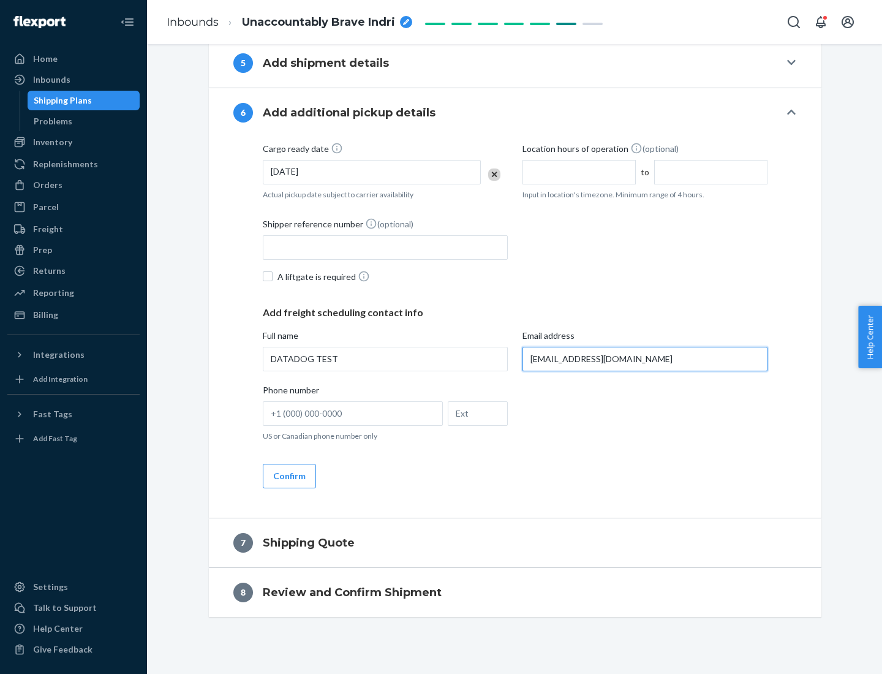
scroll to position [667, 0]
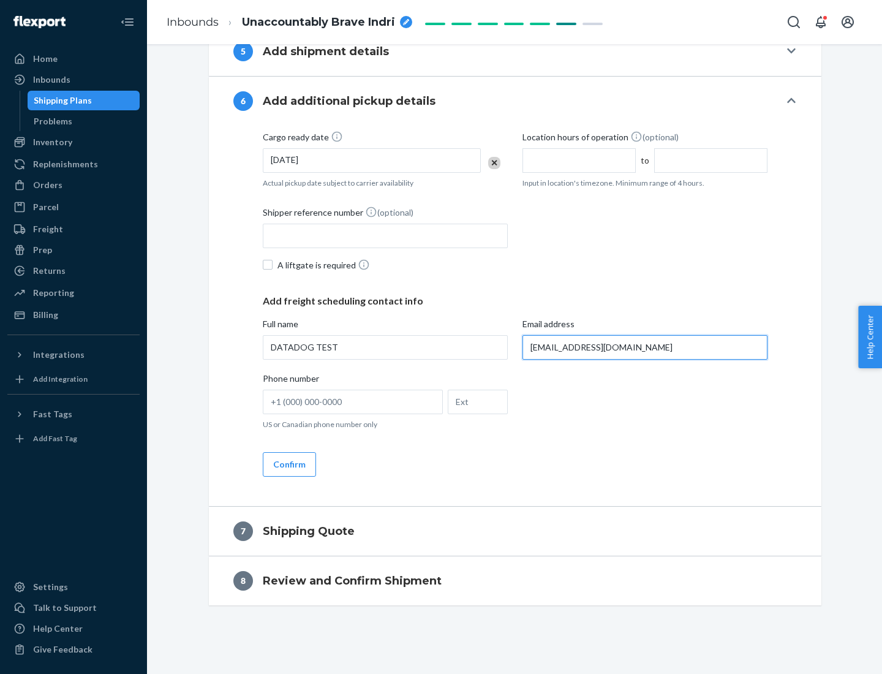
type input "[EMAIL_ADDRESS][DOMAIN_NAME]"
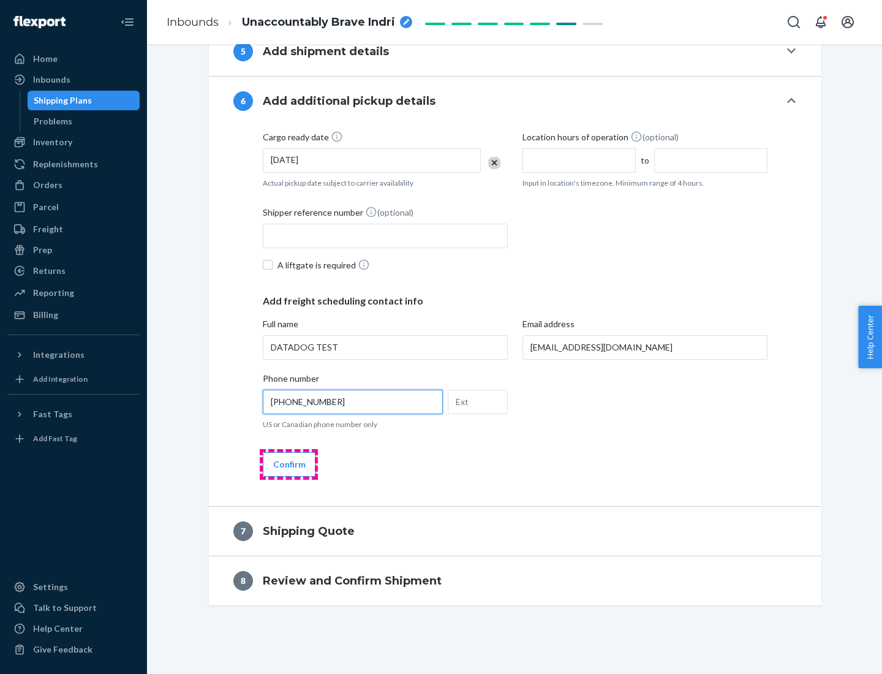
type input "[PHONE_NUMBER]"
click at [289, 464] on button "Confirm" at bounding box center [289, 464] width 53 height 25
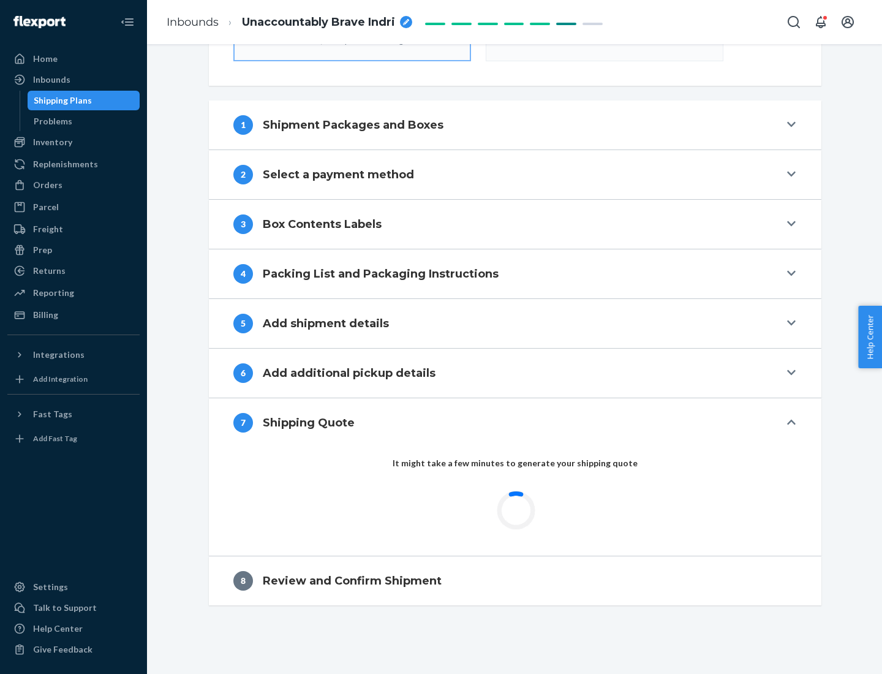
scroll to position [439, 0]
